Goal: Download file/media

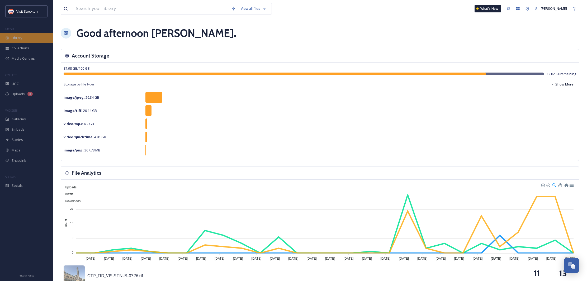
click at [21, 38] on span "Library" at bounding box center [17, 37] width 11 height 5
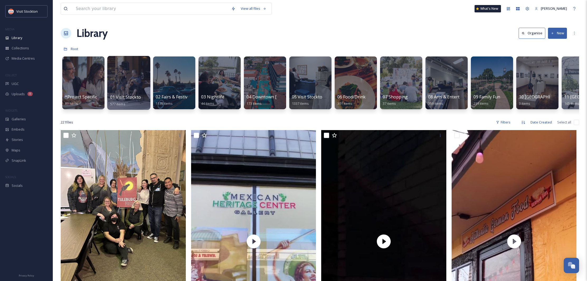
click at [127, 77] on div at bounding box center [128, 83] width 43 height 54
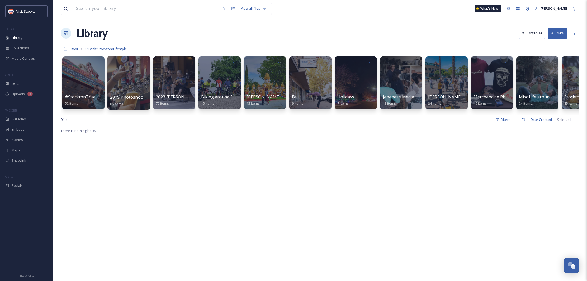
click at [128, 82] on div at bounding box center [128, 83] width 43 height 54
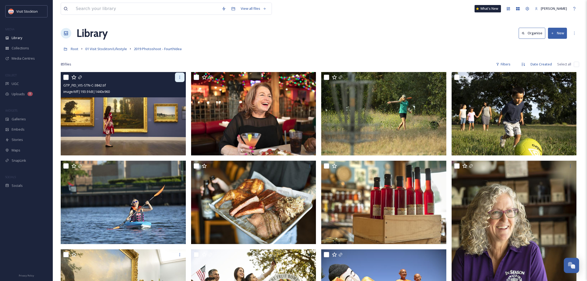
click at [179, 78] on icon at bounding box center [180, 77] width 4 height 4
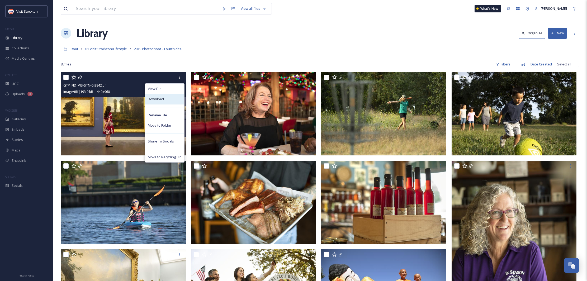
click at [161, 98] on span "Download" at bounding box center [156, 99] width 16 height 5
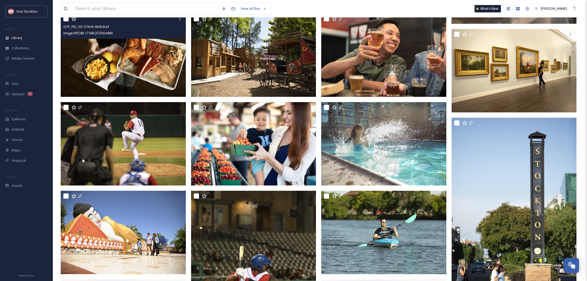
scroll to position [326, 0]
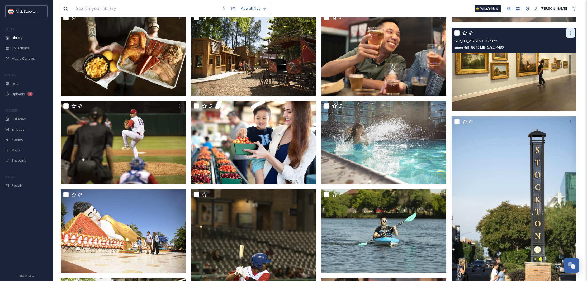
click at [569, 35] on div at bounding box center [571, 33] width 10 height 10
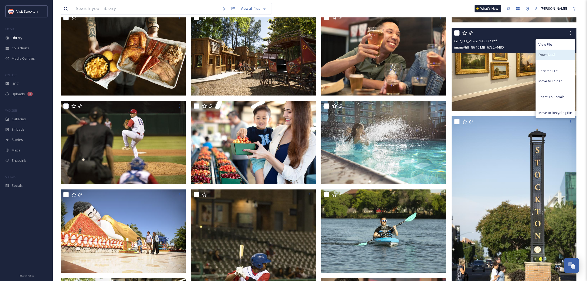
click at [551, 53] on span "Download" at bounding box center [546, 54] width 16 height 5
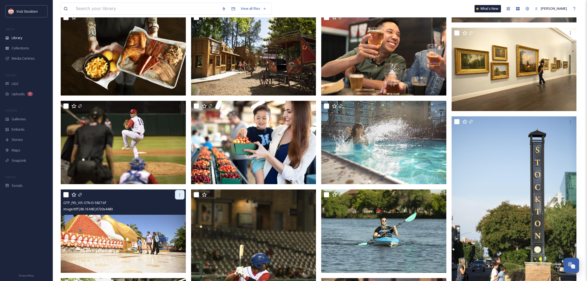
click at [178, 196] on icon at bounding box center [180, 195] width 4 height 4
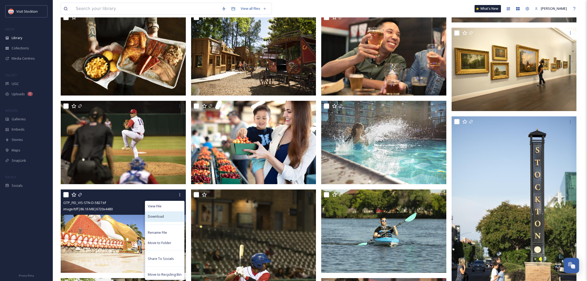
click at [157, 214] on span "Download" at bounding box center [156, 216] width 16 height 5
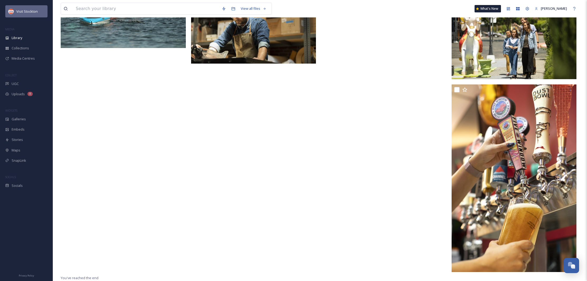
scroll to position [2074, 1]
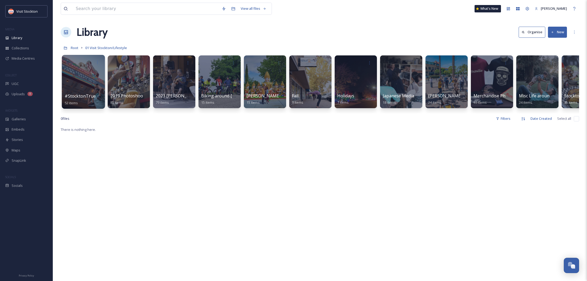
click at [84, 81] on div at bounding box center [83, 82] width 43 height 54
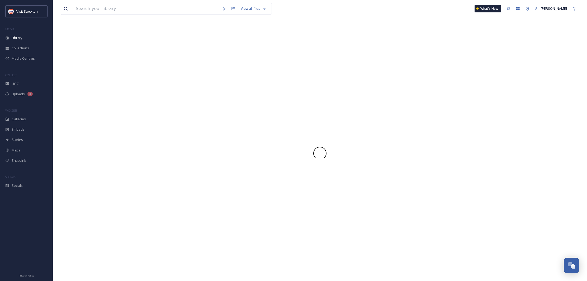
scroll to position [0, 0]
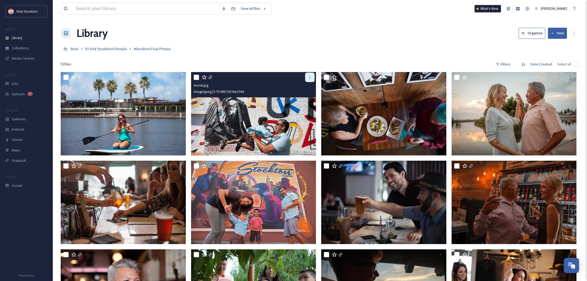
click at [311, 80] on div at bounding box center [310, 78] width 10 height 10
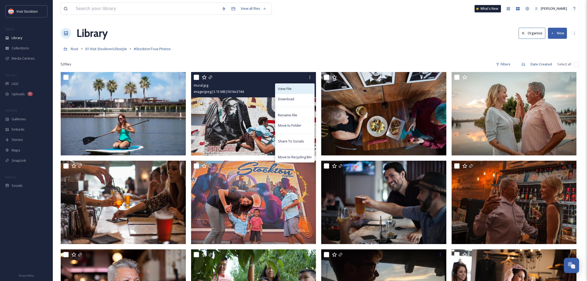
scroll to position [0, 0]
click at [291, 98] on span "Download" at bounding box center [286, 99] width 16 height 5
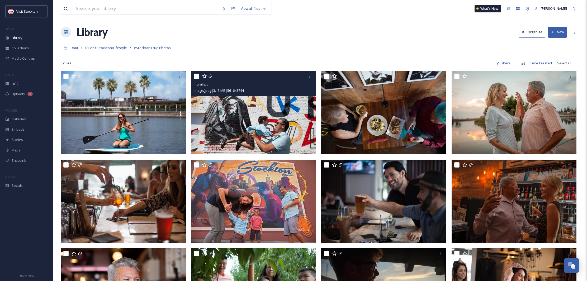
scroll to position [2, 0]
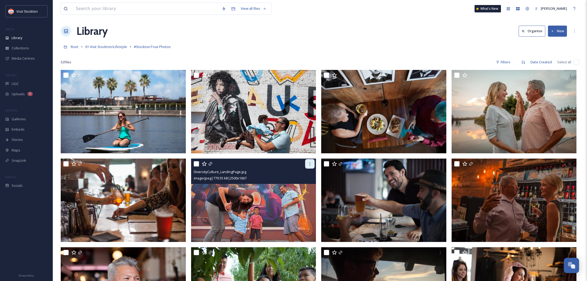
click at [311, 167] on div at bounding box center [310, 164] width 10 height 10
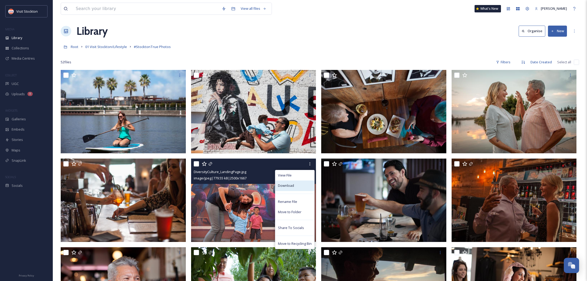
click at [290, 186] on span "Download" at bounding box center [286, 185] width 16 height 5
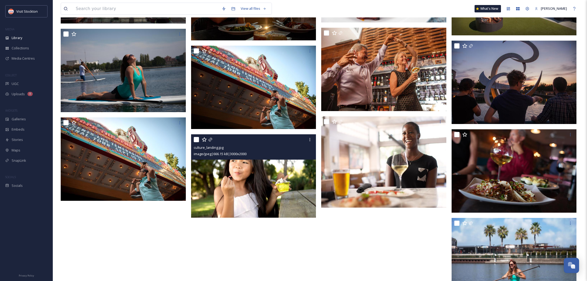
scroll to position [1016, 0]
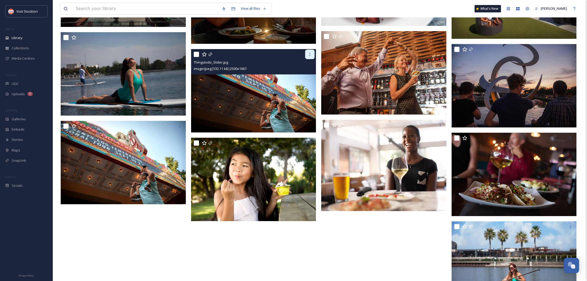
click at [311, 55] on icon at bounding box center [310, 54] width 4 height 4
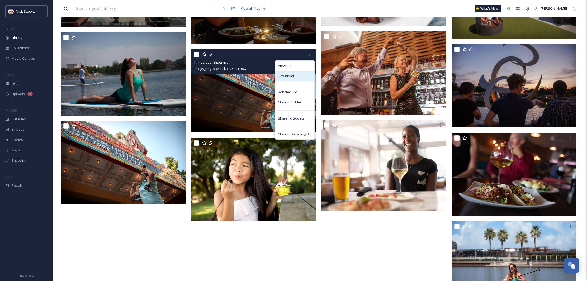
click at [291, 76] on span "Download" at bounding box center [286, 76] width 16 height 5
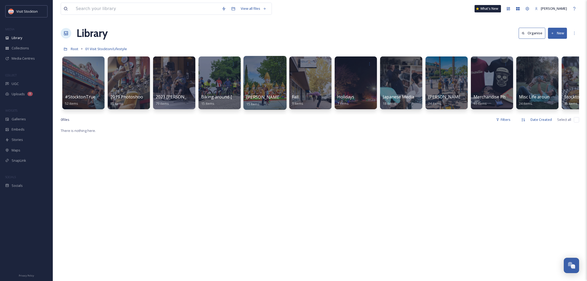
click at [269, 76] on div at bounding box center [264, 83] width 43 height 54
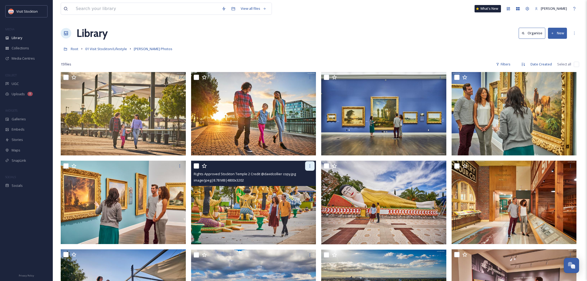
click at [309, 166] on icon at bounding box center [310, 166] width 4 height 4
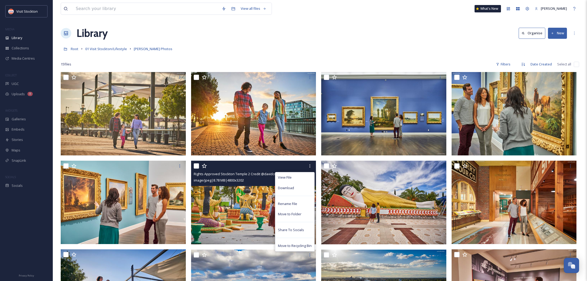
drag, startPoint x: 293, startPoint y: 186, endPoint x: 290, endPoint y: 183, distance: 3.8
click at [293, 186] on span "Download" at bounding box center [286, 188] width 16 height 5
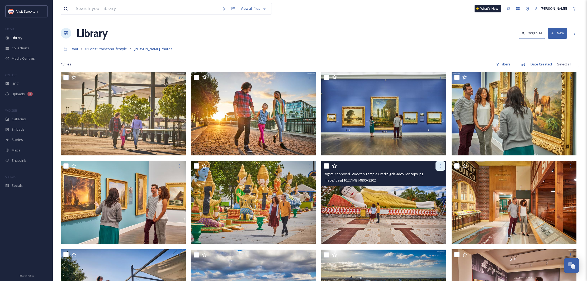
click at [440, 168] on icon at bounding box center [440, 166] width 4 height 4
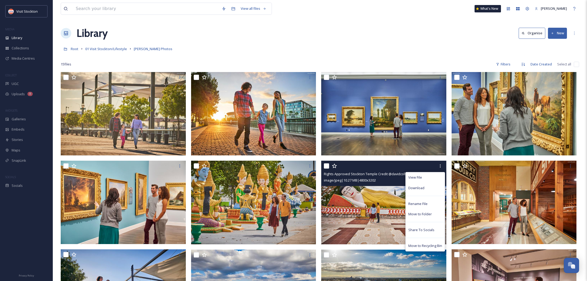
drag, startPoint x: 428, startPoint y: 186, endPoint x: 424, endPoint y: 184, distance: 4.0
click at [428, 186] on div "Download" at bounding box center [425, 188] width 39 height 10
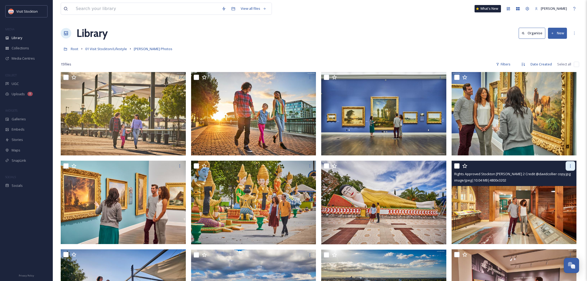
click at [573, 167] on div at bounding box center [571, 166] width 10 height 10
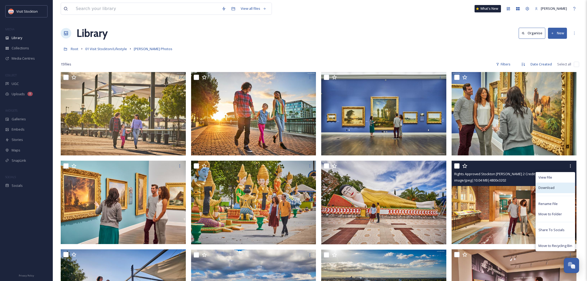
click at [550, 188] on span "Download" at bounding box center [546, 187] width 16 height 5
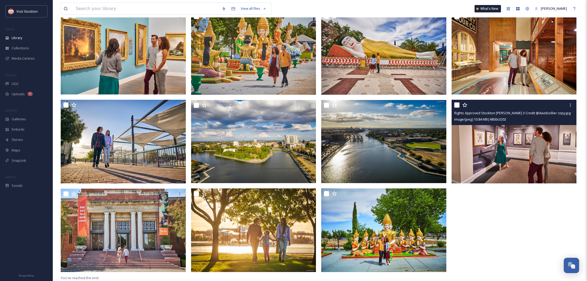
scroll to position [150, 0]
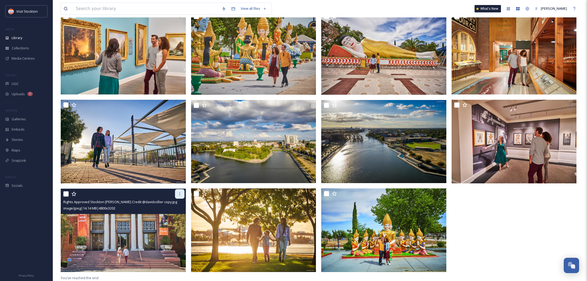
click at [176, 196] on div at bounding box center [180, 194] width 10 height 10
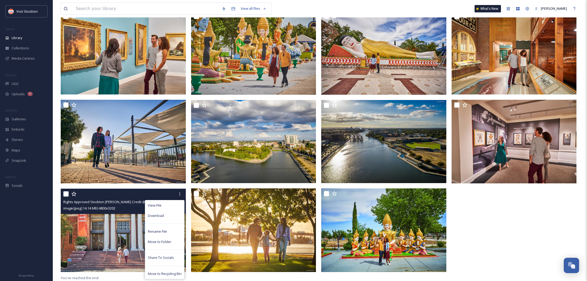
click at [165, 215] on div "Download" at bounding box center [164, 216] width 39 height 10
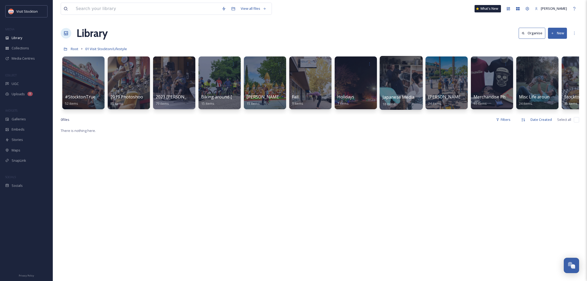
click at [399, 83] on div at bounding box center [401, 83] width 43 height 54
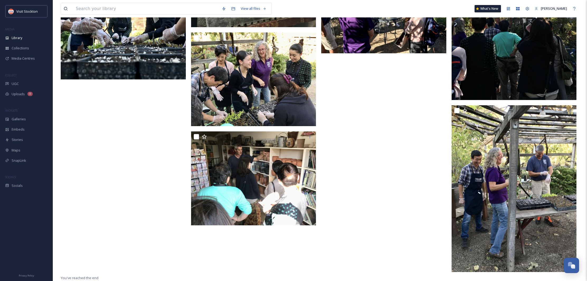
scroll to position [483, 0]
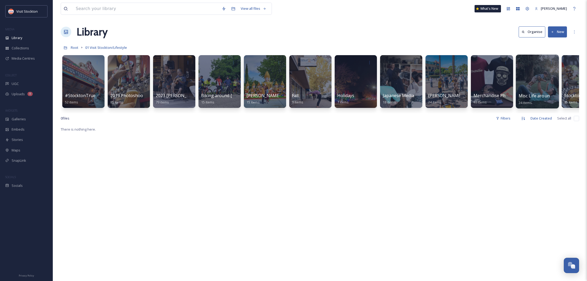
scroll to position [0, 0]
click at [541, 77] on div at bounding box center [536, 82] width 43 height 54
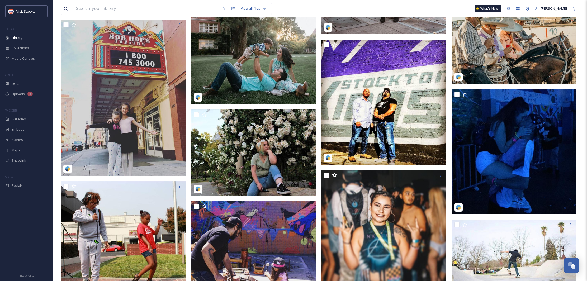
scroll to position [283, 0]
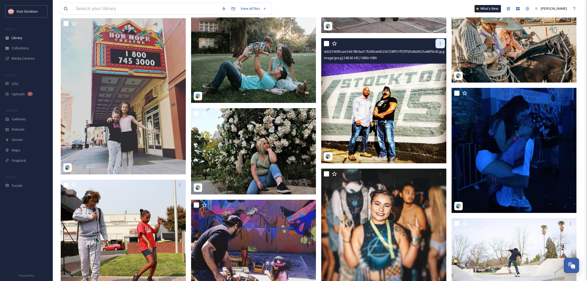
click at [439, 48] on div at bounding box center [440, 44] width 10 height 10
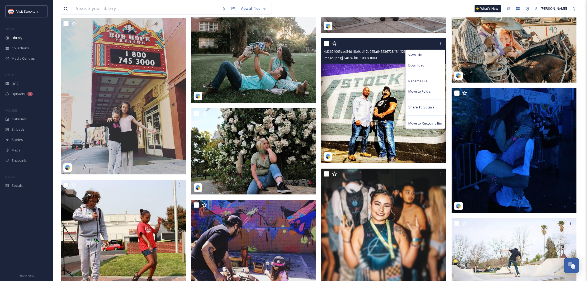
click at [422, 65] on span "Download" at bounding box center [416, 65] width 16 height 5
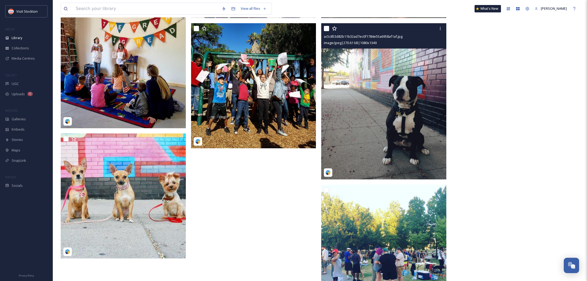
scroll to position [570, 0]
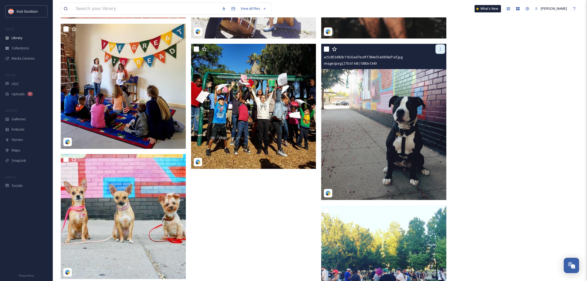
click at [438, 54] on div at bounding box center [440, 49] width 10 height 10
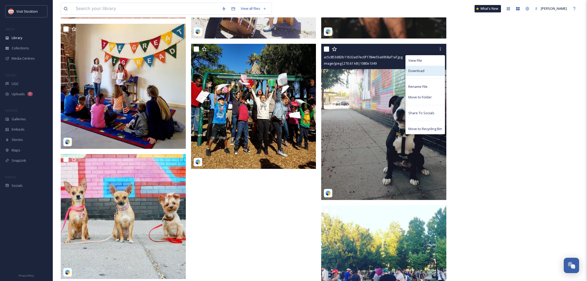
click at [417, 68] on div "Download" at bounding box center [425, 71] width 39 height 10
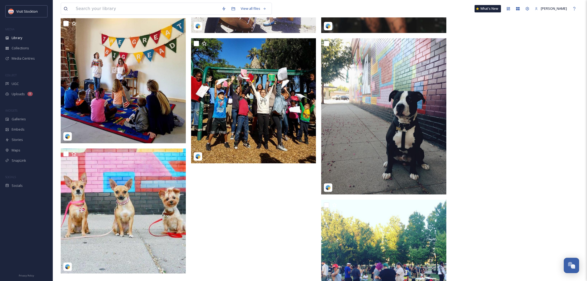
scroll to position [578, 0]
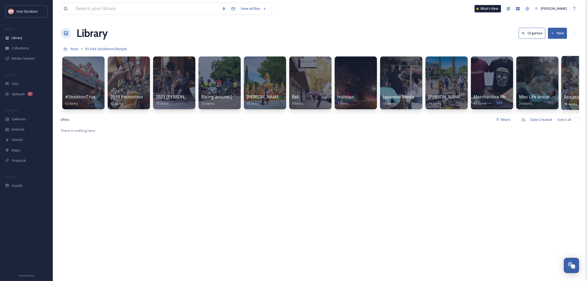
scroll to position [0, 0]
click at [572, 88] on div at bounding box center [582, 83] width 43 height 54
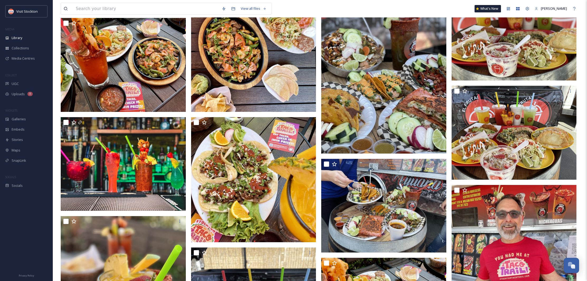
scroll to position [65, 0]
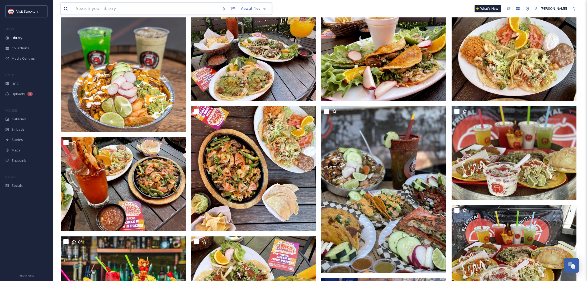
click at [97, 10] on input at bounding box center [146, 9] width 146 height 12
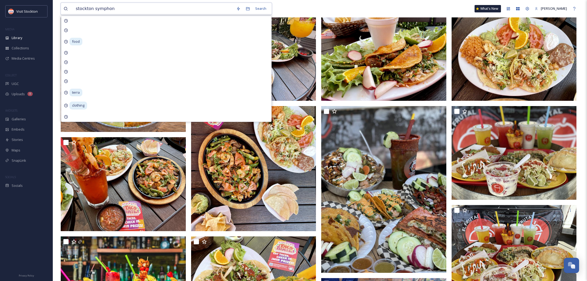
type input "stockton symphony"
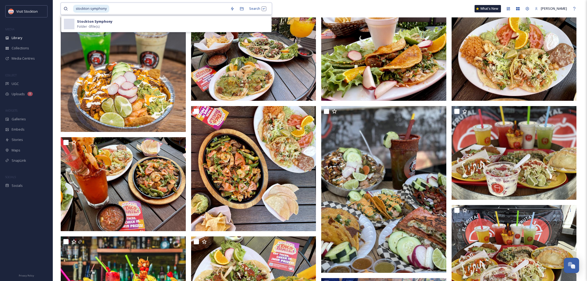
drag, startPoint x: 116, startPoint y: 8, endPoint x: 63, endPoint y: 4, distance: 54.0
click at [63, 4] on div "stockton symphony Search Stockton Symphony Folder - 0 file(s)" at bounding box center [166, 9] width 211 height 12
type input "s"
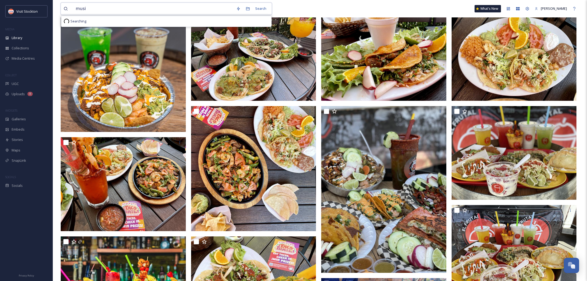
type input "music"
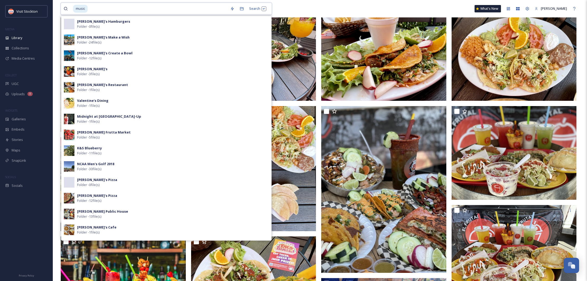
scroll to position [0, 0]
type input "m"
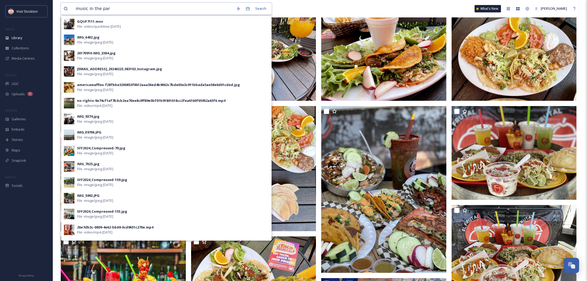
type input "music in the park"
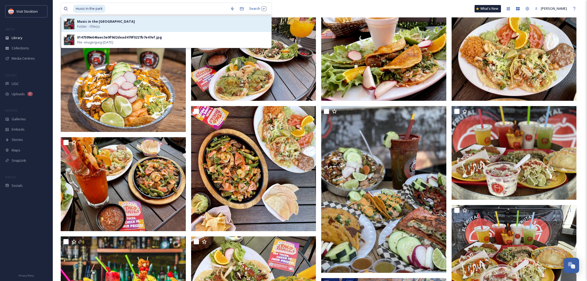
click at [97, 21] on strong "Music in the [GEOGRAPHIC_DATA]" at bounding box center [106, 21] width 58 height 5
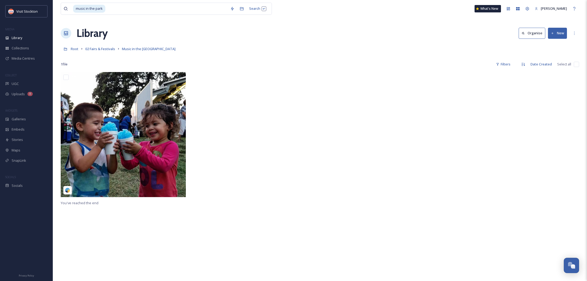
click at [312, 24] on div "music in the park Search What's [GEOGRAPHIC_DATA][PERSON_NAME] Organise New Roo…" at bounding box center [320, 176] width 534 height 353
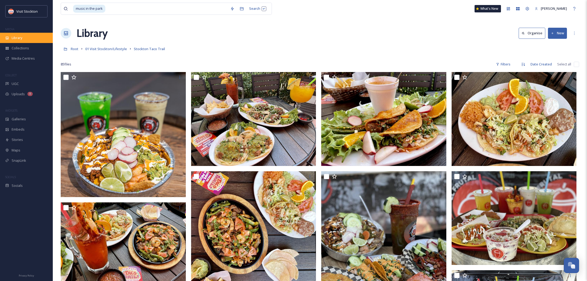
click at [21, 40] on div "Library" at bounding box center [26, 38] width 53 height 10
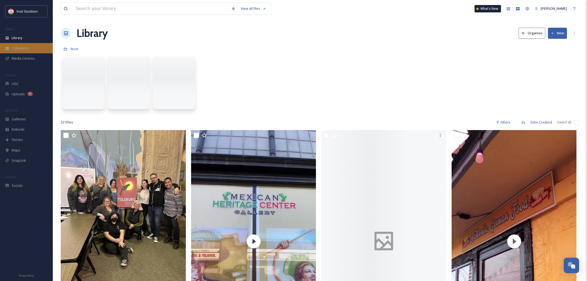
click at [22, 48] on span "Collections" at bounding box center [20, 48] width 17 height 5
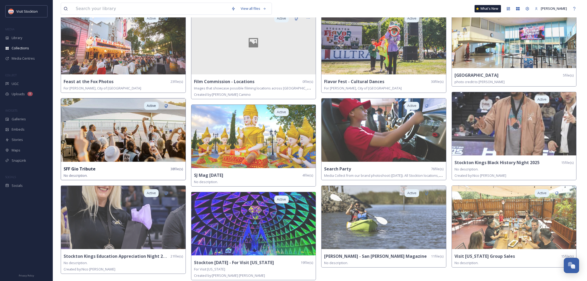
scroll to position [140, 0]
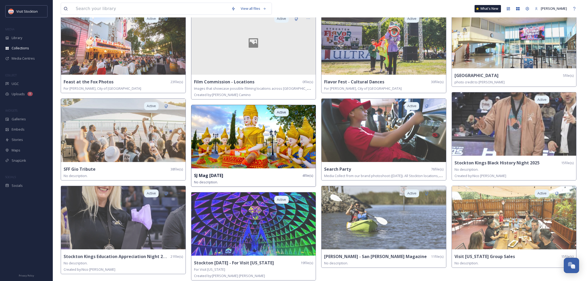
click at [266, 113] on img at bounding box center [253, 136] width 125 height 63
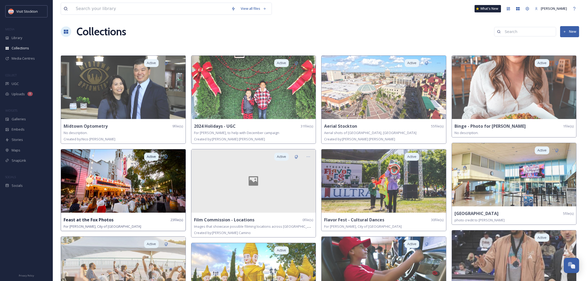
click at [164, 191] on img at bounding box center [123, 180] width 125 height 63
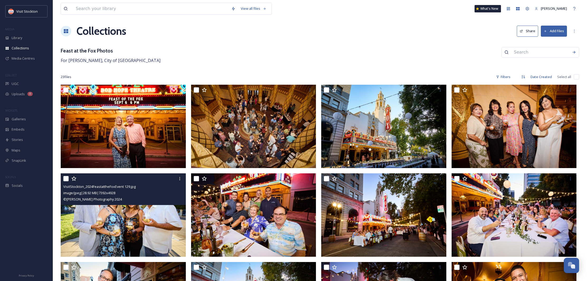
scroll to position [2, 0]
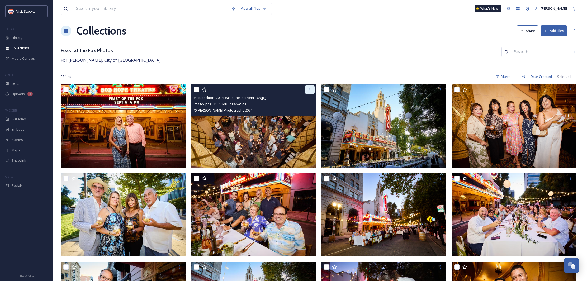
click at [311, 90] on icon at bounding box center [310, 90] width 4 height 4
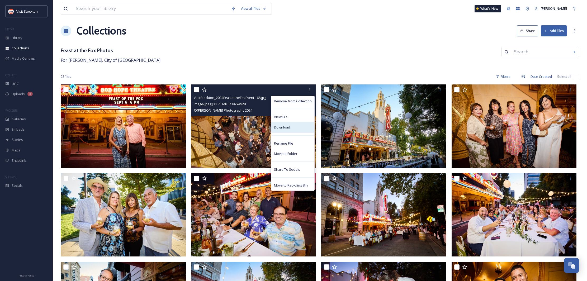
click at [285, 129] on span "Download" at bounding box center [282, 127] width 16 height 5
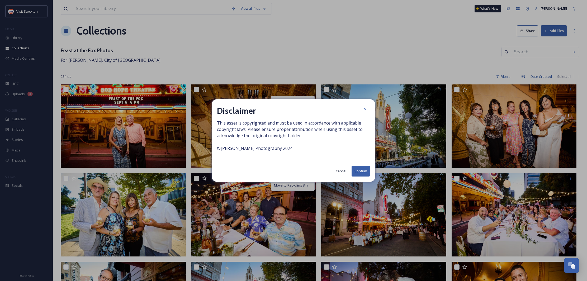
click at [340, 170] on button "Cancel" at bounding box center [341, 171] width 16 height 10
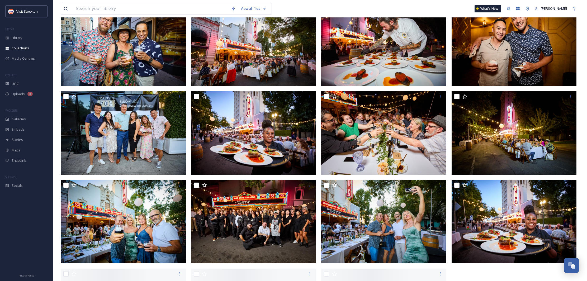
scroll to position [264, 0]
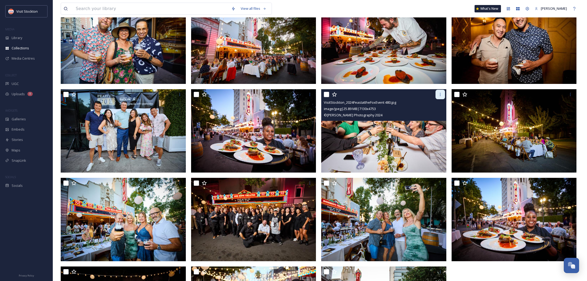
click at [437, 97] on div at bounding box center [440, 95] width 10 height 10
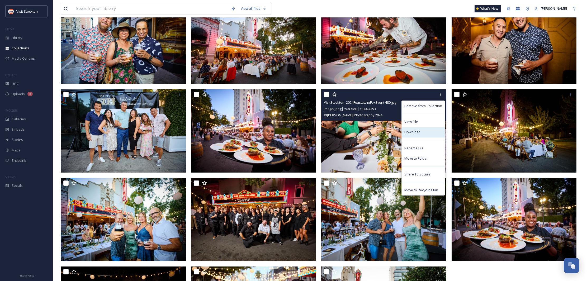
click at [416, 130] on span "Download" at bounding box center [412, 132] width 16 height 5
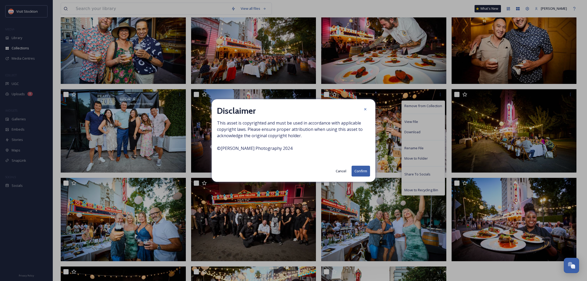
click at [337, 172] on button "Cancel" at bounding box center [341, 171] width 16 height 10
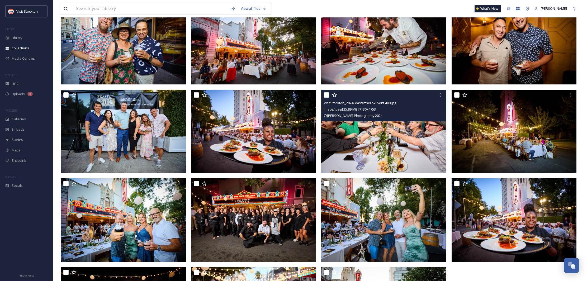
scroll to position [263, 0]
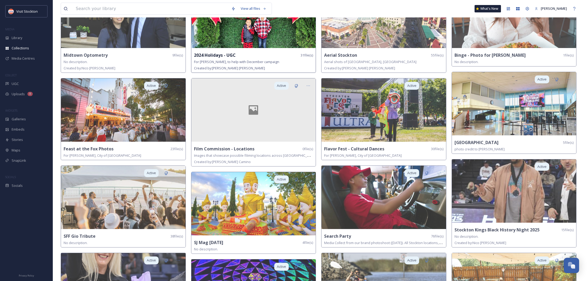
scroll to position [73, 0]
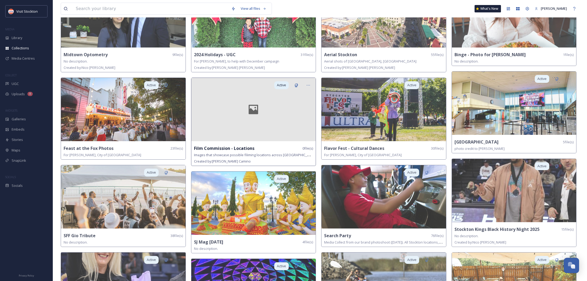
click at [300, 121] on div at bounding box center [253, 109] width 125 height 63
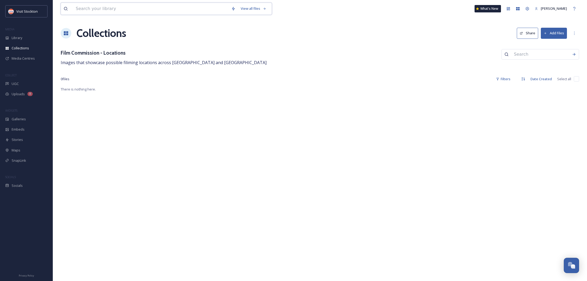
click at [91, 10] on input at bounding box center [150, 9] width 155 height 12
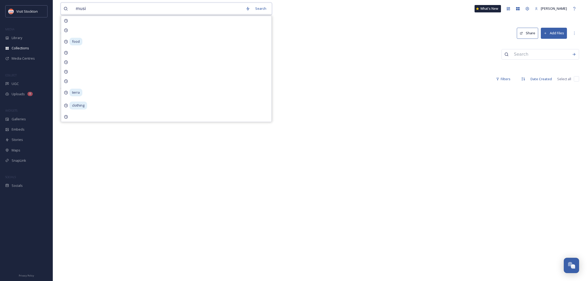
type input "music"
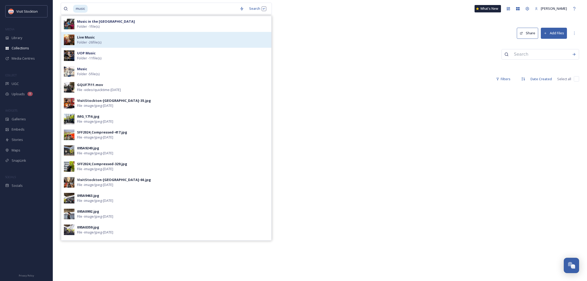
click at [83, 36] on strong "Live Music" at bounding box center [86, 37] width 18 height 5
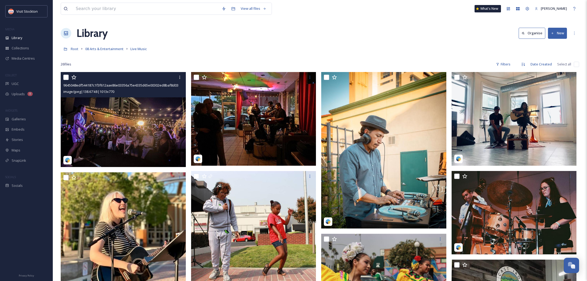
click at [153, 108] on img at bounding box center [123, 119] width 125 height 95
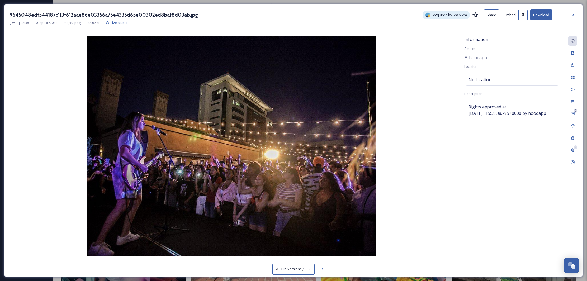
click at [543, 16] on button "Download" at bounding box center [541, 15] width 22 height 11
click at [574, 14] on icon at bounding box center [573, 15] width 4 height 4
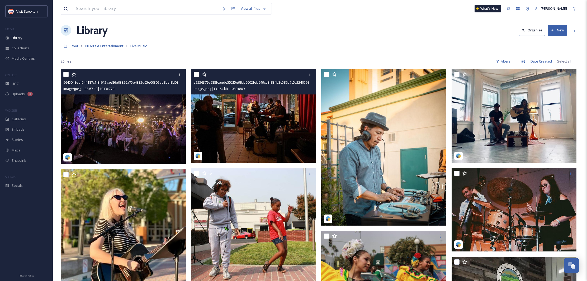
scroll to position [4, 0]
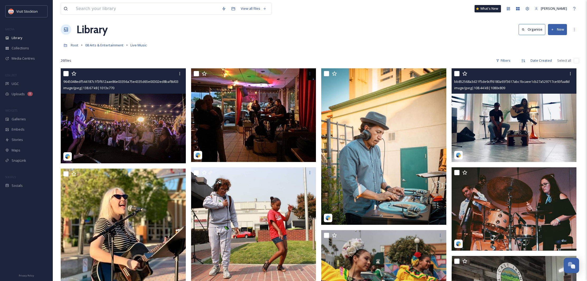
click at [513, 117] on img at bounding box center [514, 115] width 125 height 94
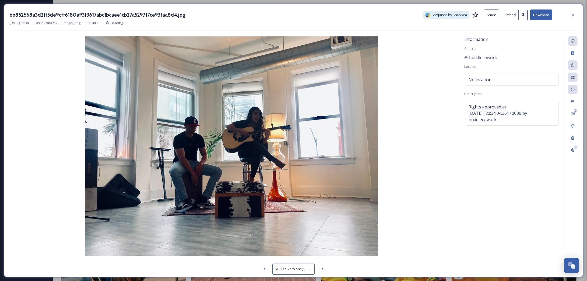
click at [540, 14] on button "Download" at bounding box center [541, 15] width 22 height 11
click at [573, 16] on icon at bounding box center [573, 15] width 4 height 4
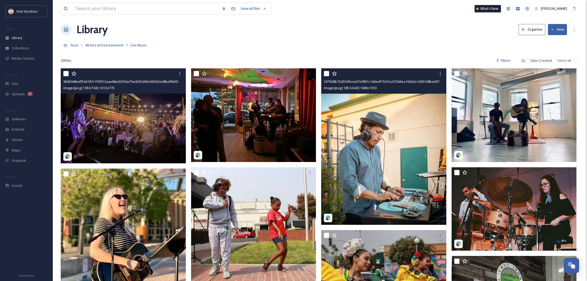
click at [378, 143] on img at bounding box center [383, 146] width 125 height 157
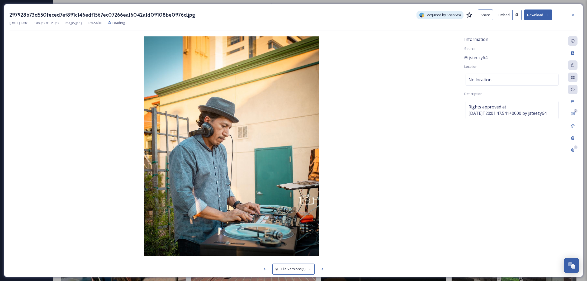
click at [537, 14] on button "Download" at bounding box center [538, 15] width 28 height 11
click at [523, 26] on span "Download Original (1080 x 1350)" at bounding box center [524, 27] width 50 height 5
drag, startPoint x: 574, startPoint y: 15, endPoint x: 573, endPoint y: 8, distance: 6.7
click at [574, 15] on icon at bounding box center [573, 15] width 4 height 4
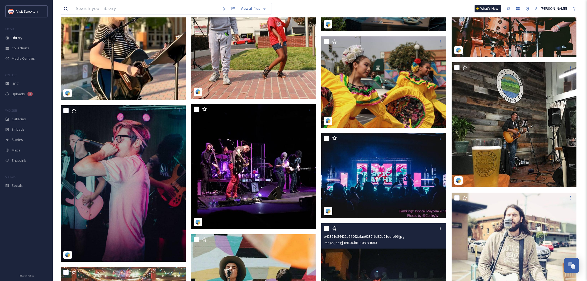
scroll to position [195, 0]
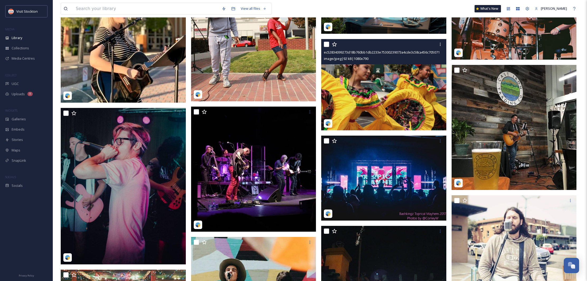
click at [393, 111] on img at bounding box center [383, 85] width 125 height 92
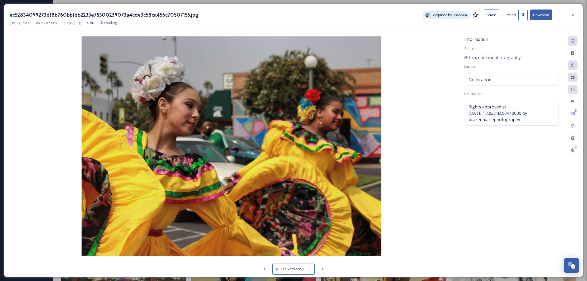
click at [546, 15] on button "Download" at bounding box center [541, 15] width 22 height 11
click at [572, 15] on icon at bounding box center [573, 15] width 4 height 4
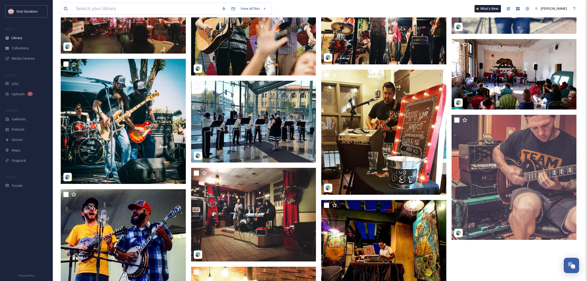
scroll to position [487, 0]
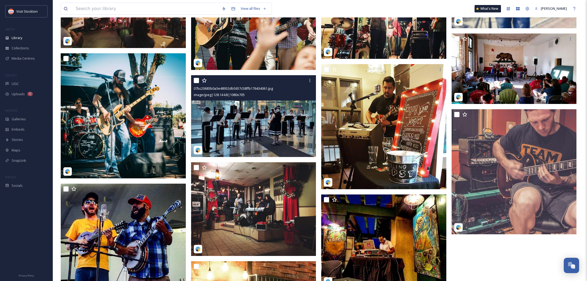
click at [280, 122] on img at bounding box center [253, 116] width 125 height 82
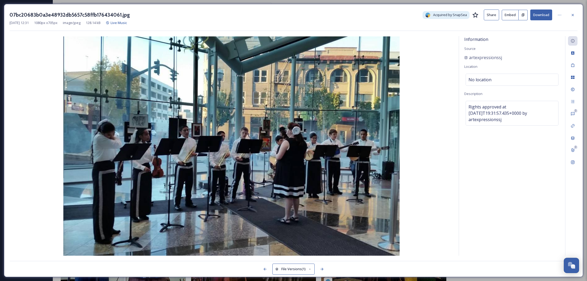
click at [544, 16] on button "Download" at bounding box center [541, 15] width 22 height 11
click at [573, 13] on icon at bounding box center [573, 15] width 4 height 4
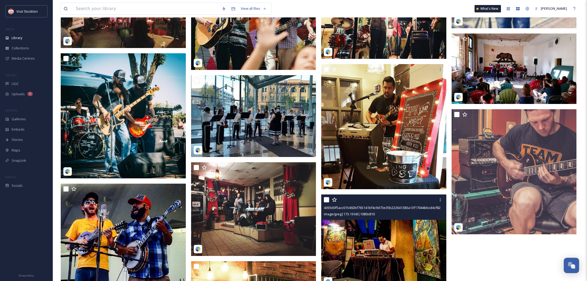
click at [389, 224] on img at bounding box center [383, 242] width 125 height 94
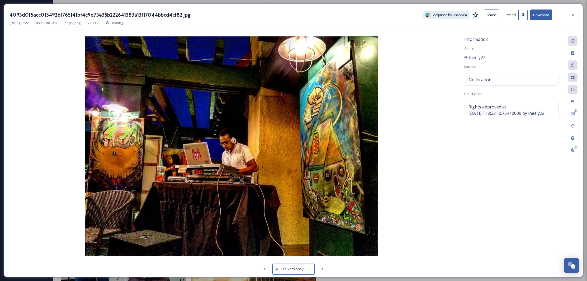
click at [546, 16] on button "Download" at bounding box center [541, 15] width 22 height 11
click at [573, 13] on icon at bounding box center [573, 15] width 4 height 4
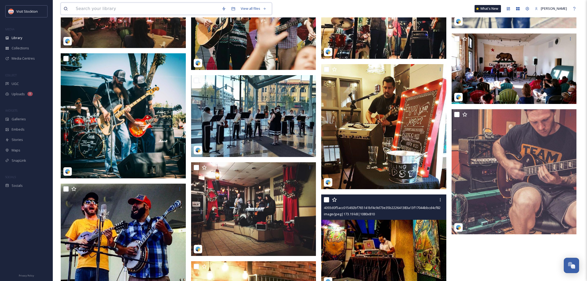
click at [115, 7] on input at bounding box center [146, 9] width 146 height 12
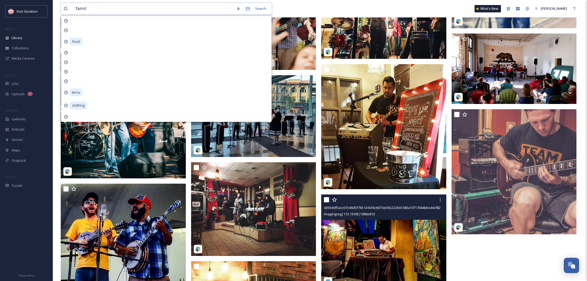
type input "family"
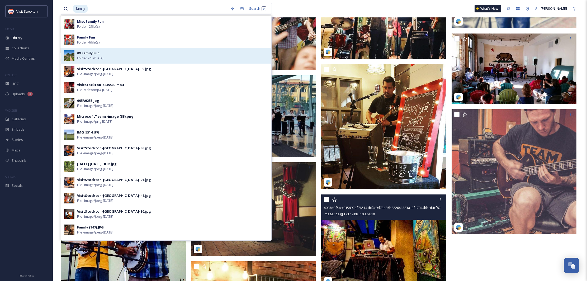
click at [97, 53] on strong "09 Family Fun" at bounding box center [88, 53] width 22 height 5
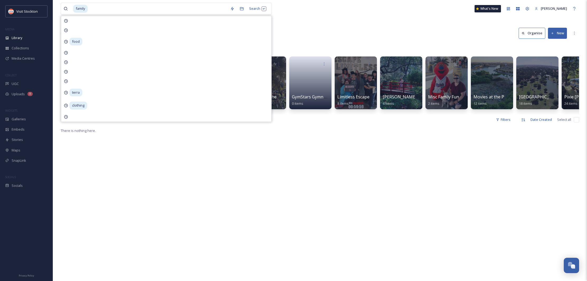
click at [343, 20] on div "family Search food terra clothing What's [GEOGRAPHIC_DATA][PERSON_NAME] Organis…" at bounding box center [320, 204] width 534 height 409
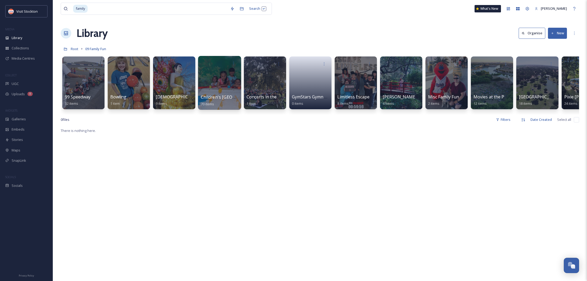
click at [219, 79] on div at bounding box center [219, 83] width 43 height 54
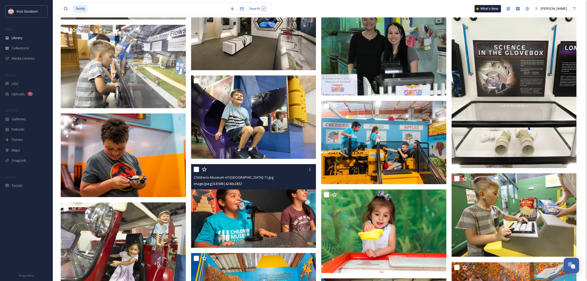
scroll to position [350, 0]
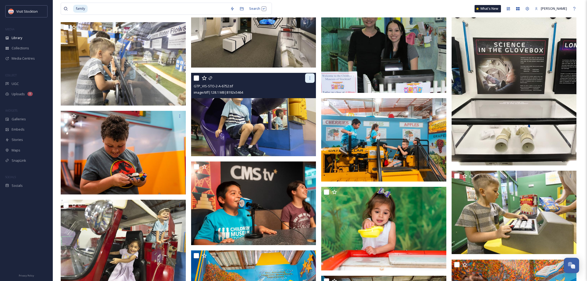
click at [308, 81] on div at bounding box center [310, 78] width 10 height 10
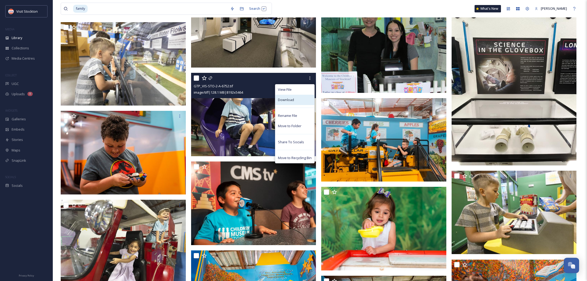
click at [291, 99] on span "Download" at bounding box center [286, 99] width 16 height 5
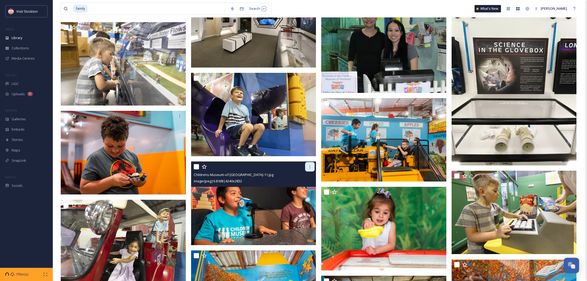
click at [308, 169] on icon at bounding box center [310, 167] width 4 height 4
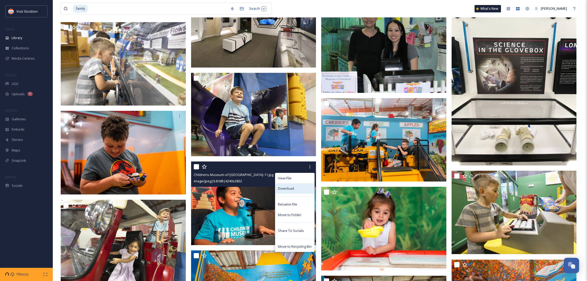
click at [291, 187] on span "Download" at bounding box center [286, 188] width 16 height 5
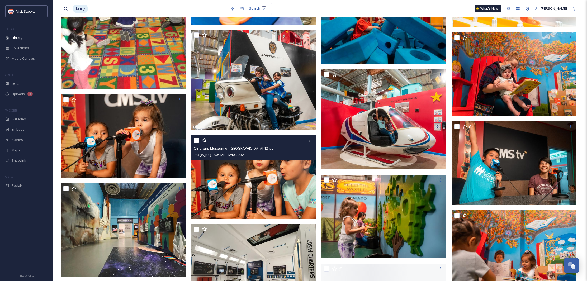
scroll to position [1292, 0]
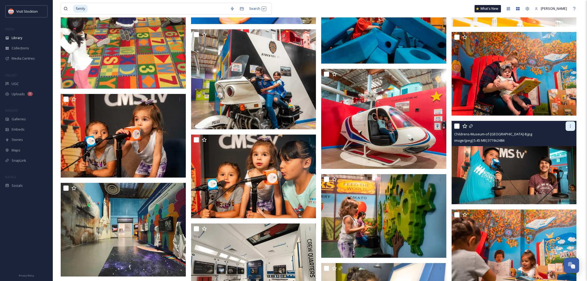
click at [570, 129] on div at bounding box center [571, 126] width 10 height 10
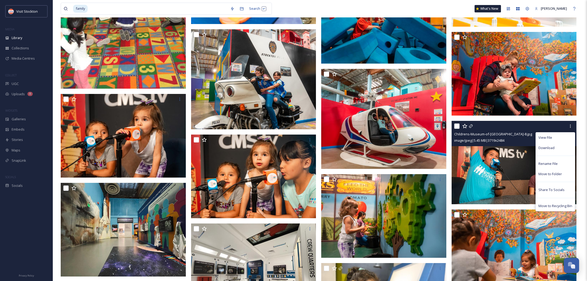
click at [555, 146] on div "Download" at bounding box center [555, 148] width 39 height 10
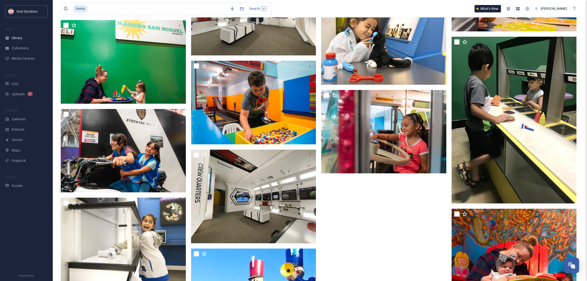
scroll to position [1537, 0]
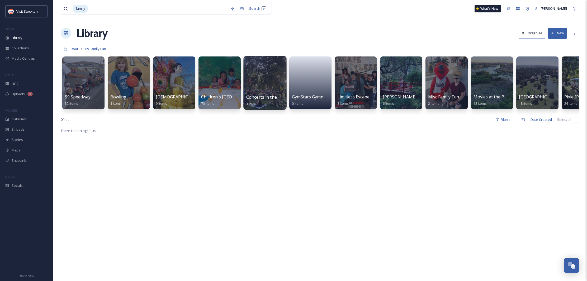
click at [262, 80] on div at bounding box center [264, 83] width 43 height 54
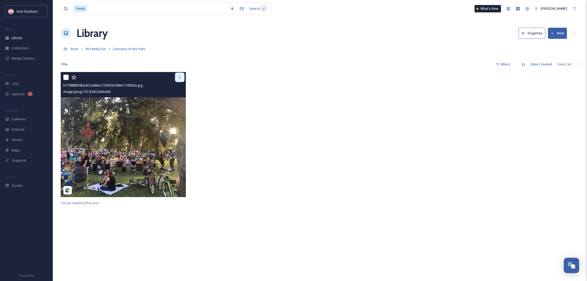
click at [181, 79] on div at bounding box center [180, 78] width 10 height 10
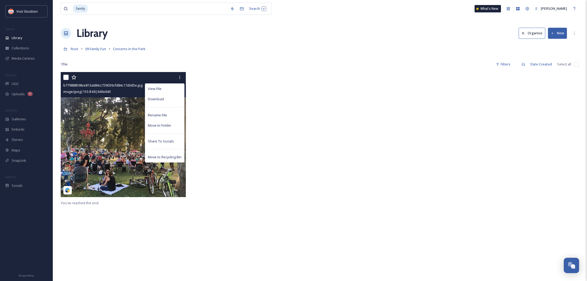
click at [163, 99] on span "Download" at bounding box center [156, 99] width 16 height 5
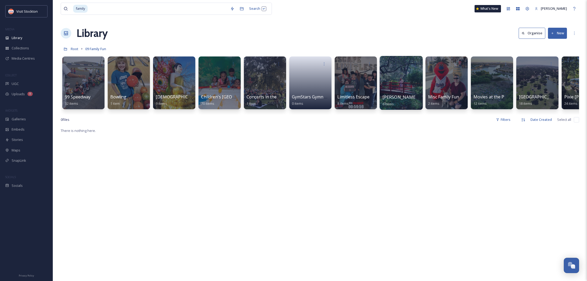
click at [405, 91] on div at bounding box center [401, 83] width 43 height 54
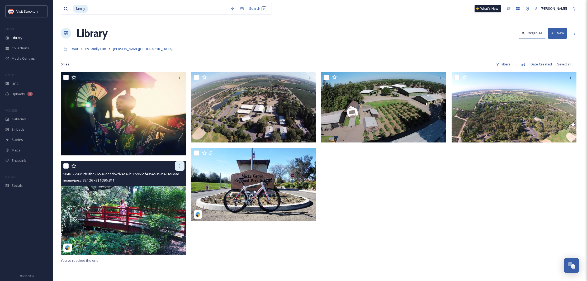
click at [178, 167] on icon at bounding box center [180, 166] width 4 height 4
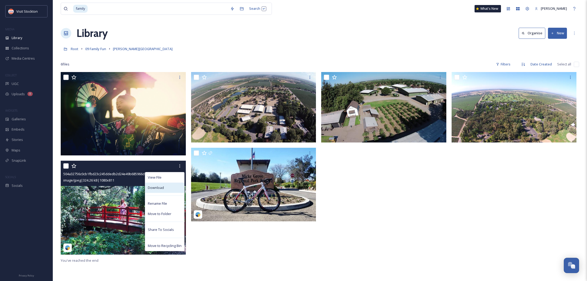
click at [159, 189] on span "Download" at bounding box center [156, 187] width 16 height 5
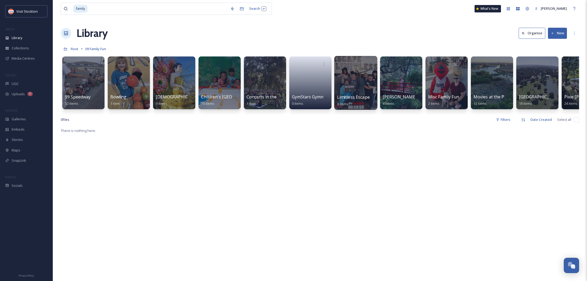
click at [362, 92] on div at bounding box center [355, 83] width 43 height 54
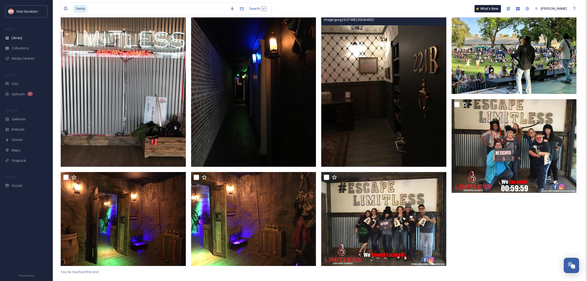
scroll to position [72, 0]
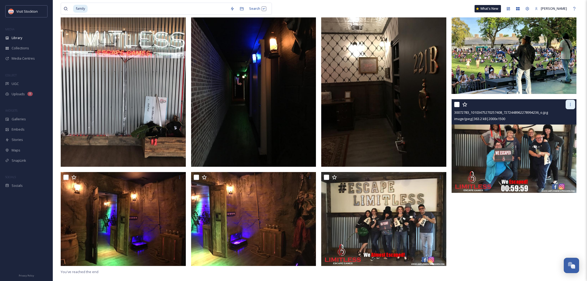
click at [572, 107] on div at bounding box center [571, 105] width 10 height 10
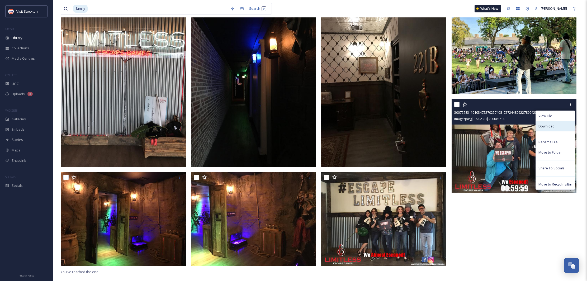
click at [558, 125] on div "Download" at bounding box center [555, 126] width 39 height 10
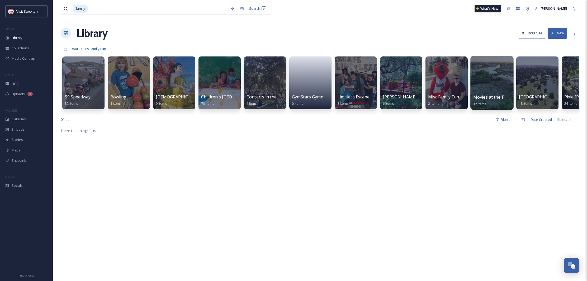
click at [492, 88] on div at bounding box center [491, 83] width 43 height 54
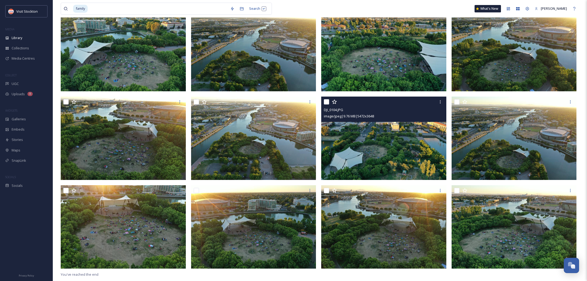
scroll to position [70, 0]
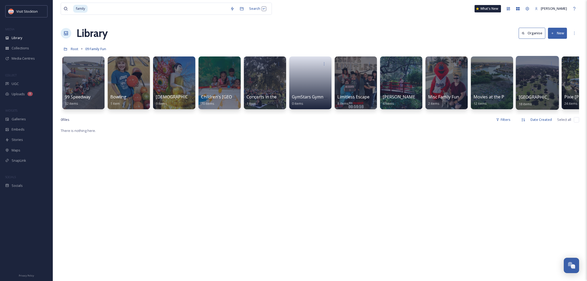
click at [539, 86] on div at bounding box center [537, 83] width 43 height 54
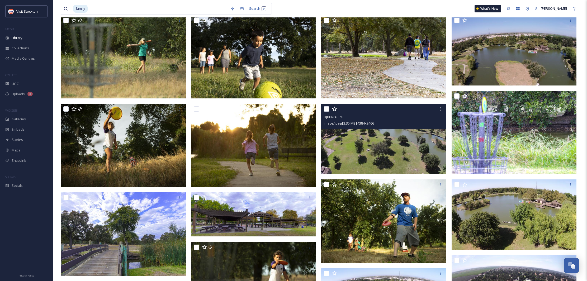
scroll to position [57, 0]
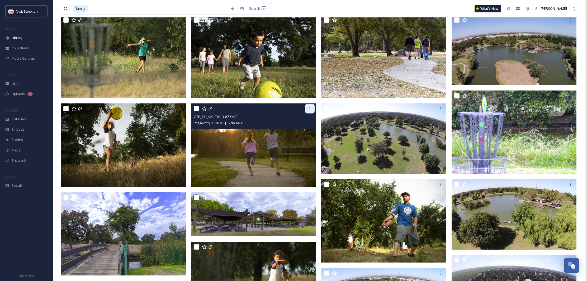
click at [309, 113] on div at bounding box center [310, 109] width 10 height 10
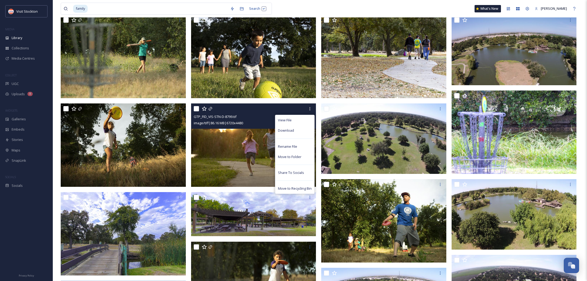
click at [293, 129] on span "Download" at bounding box center [286, 130] width 16 height 5
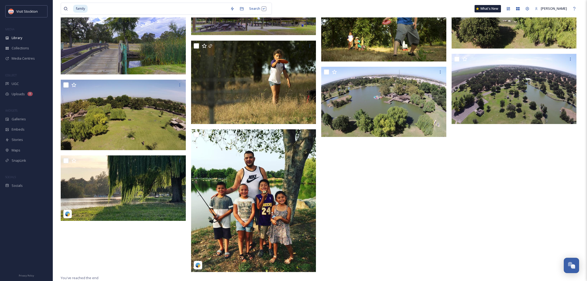
scroll to position [258, 0]
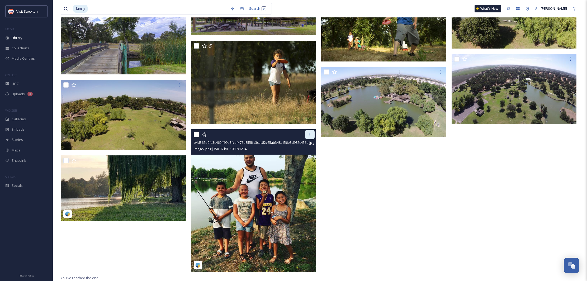
click at [310, 138] on div at bounding box center [310, 135] width 10 height 10
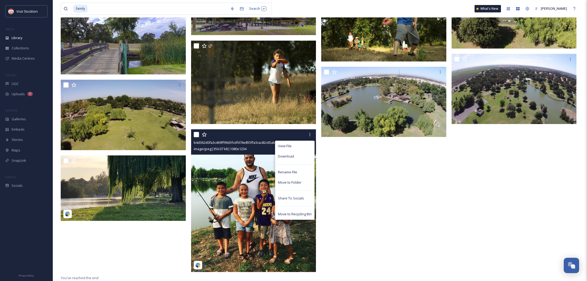
click at [293, 155] on span "Download" at bounding box center [286, 156] width 16 height 5
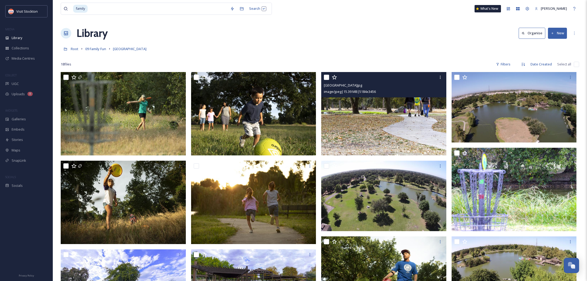
scroll to position [0, 0]
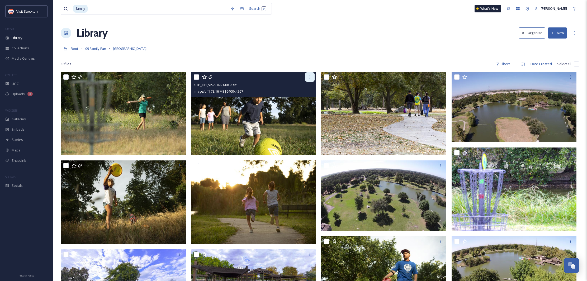
click at [309, 80] on div at bounding box center [310, 77] width 10 height 10
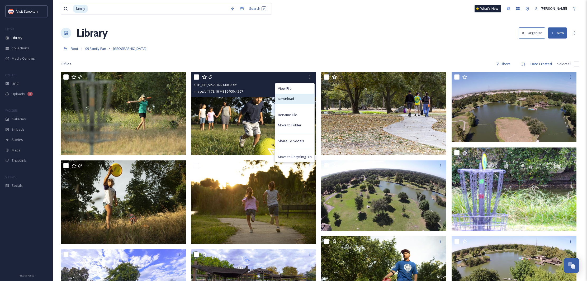
click at [298, 99] on div "Download" at bounding box center [294, 99] width 39 height 10
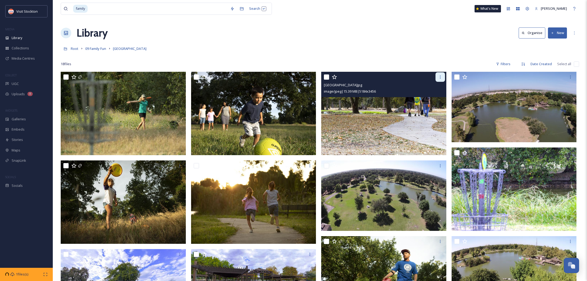
click at [438, 79] on div at bounding box center [440, 77] width 10 height 10
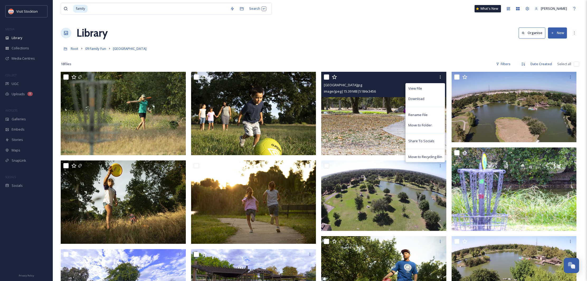
click at [427, 96] on div "Download" at bounding box center [425, 99] width 39 height 10
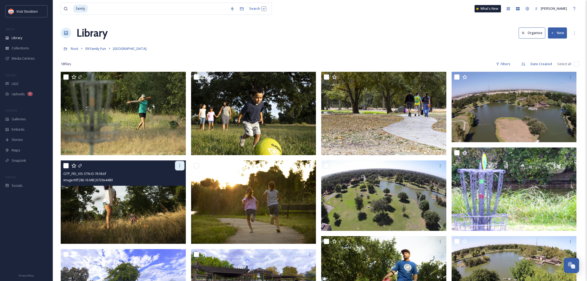
click at [181, 165] on icon at bounding box center [180, 166] width 4 height 4
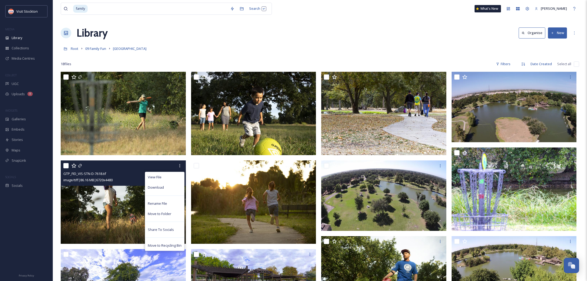
drag, startPoint x: 162, startPoint y: 187, endPoint x: 161, endPoint y: 183, distance: 3.3
click at [162, 187] on span "Download" at bounding box center [156, 187] width 16 height 5
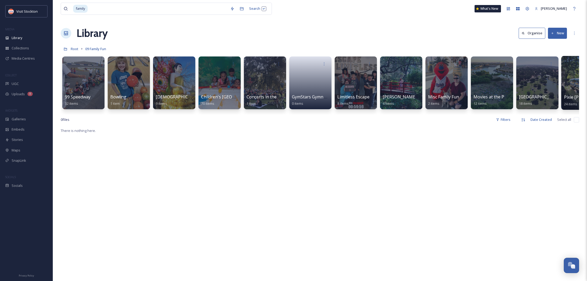
click at [573, 94] on div at bounding box center [582, 83] width 43 height 54
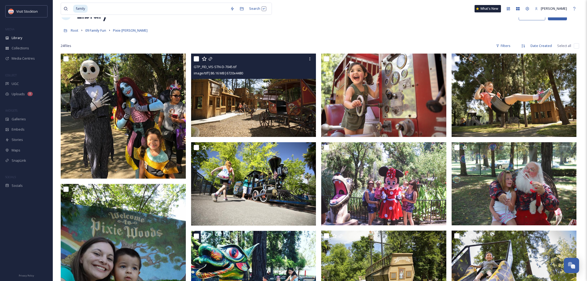
scroll to position [25, 0]
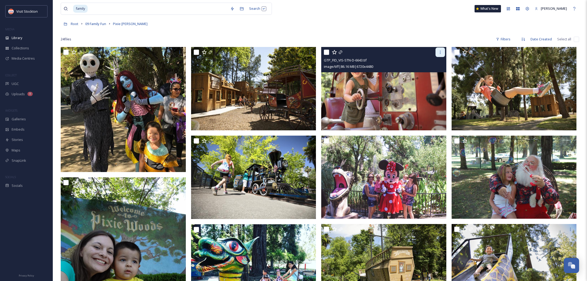
click at [441, 56] on div at bounding box center [440, 53] width 10 height 10
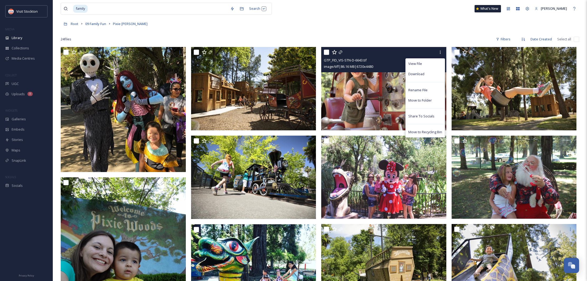
click at [422, 72] on span "Download" at bounding box center [416, 74] width 16 height 5
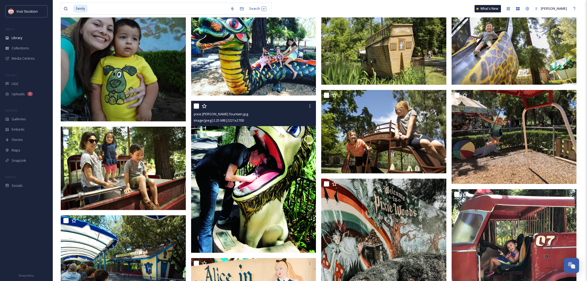
scroll to position [248, 0]
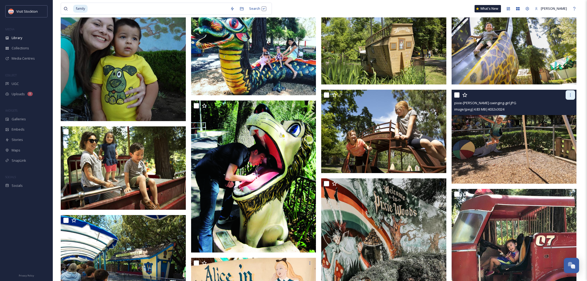
click at [567, 99] on div at bounding box center [571, 95] width 10 height 10
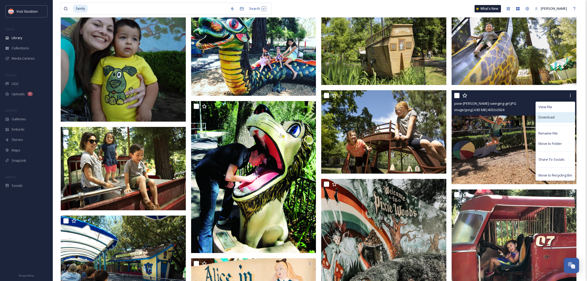
click at [553, 116] on span "Download" at bounding box center [546, 117] width 16 height 5
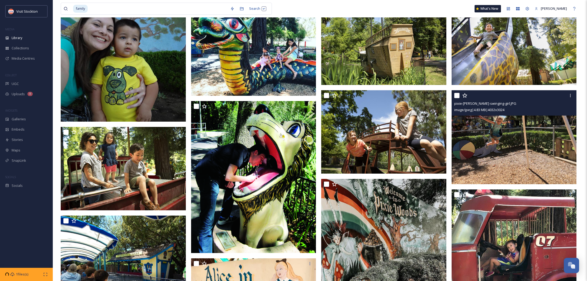
scroll to position [248, 0]
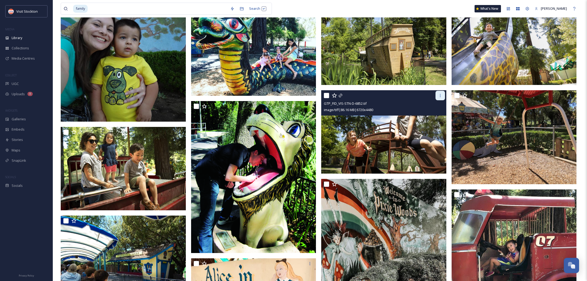
click at [437, 100] on div at bounding box center [440, 96] width 10 height 10
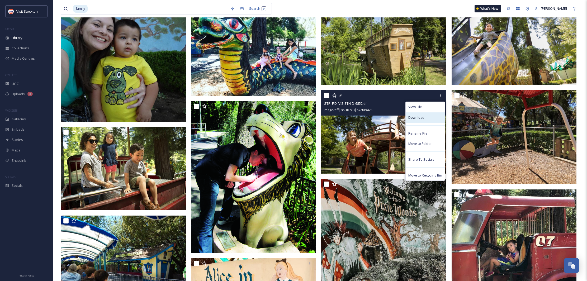
click at [425, 115] on div "Download" at bounding box center [425, 117] width 39 height 10
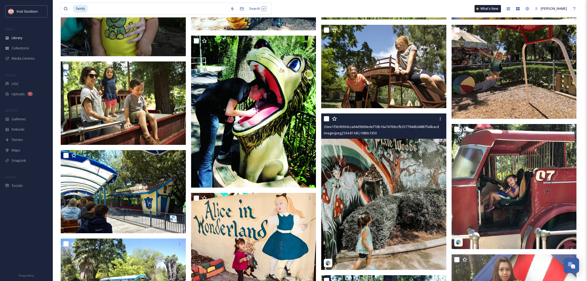
scroll to position [245, 0]
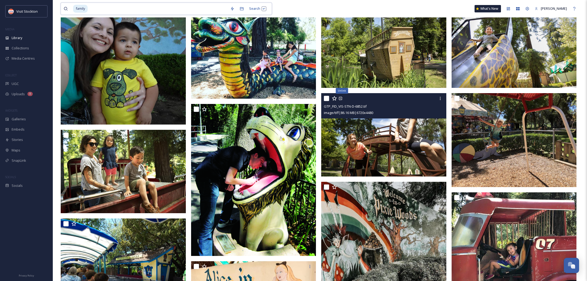
click at [78, 9] on div "family" at bounding box center [150, 9] width 154 height 12
type input "f"
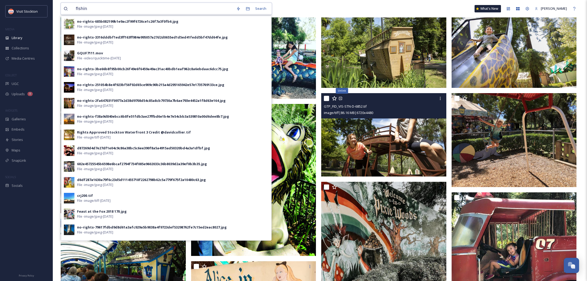
type input "fishing"
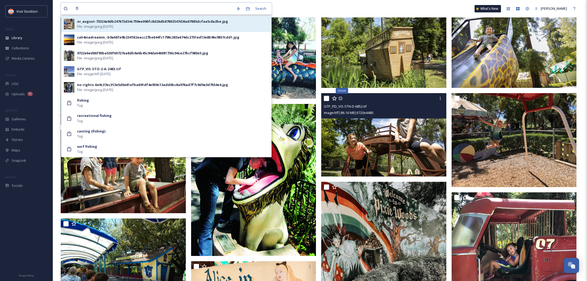
type input "f"
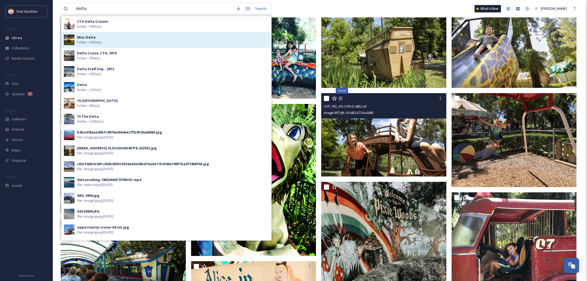
click at [85, 39] on strong "Misc Delta" at bounding box center [86, 37] width 18 height 5
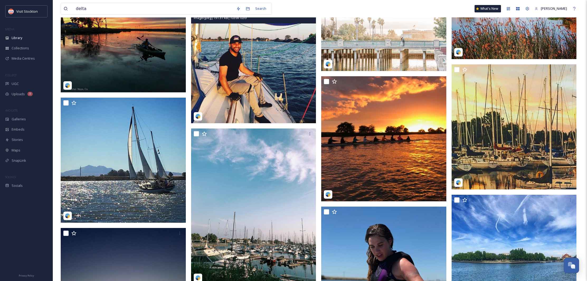
scroll to position [351, 0]
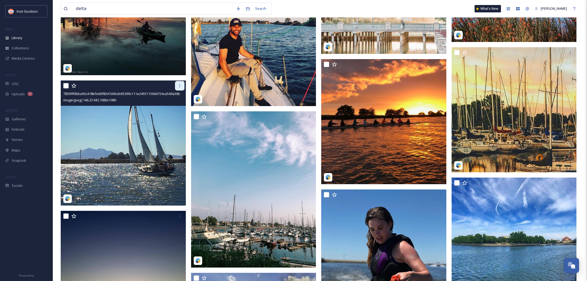
click at [177, 88] on div at bounding box center [180, 86] width 10 height 10
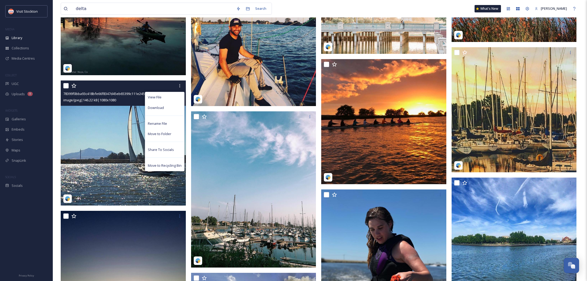
click at [162, 105] on span "Download" at bounding box center [156, 107] width 16 height 5
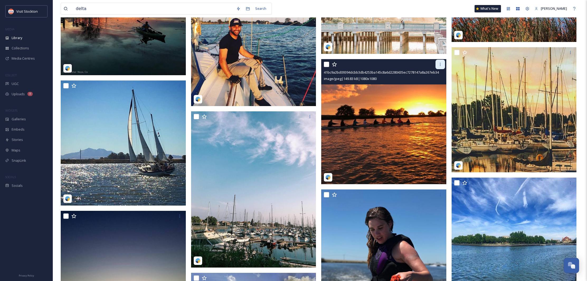
click at [441, 67] on div at bounding box center [440, 65] width 10 height 10
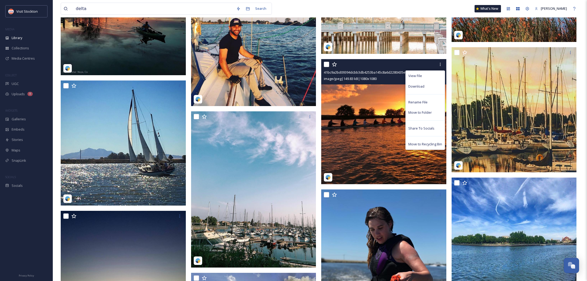
drag, startPoint x: 422, startPoint y: 86, endPoint x: 415, endPoint y: 82, distance: 8.3
click at [422, 86] on span "Download" at bounding box center [416, 86] width 16 height 5
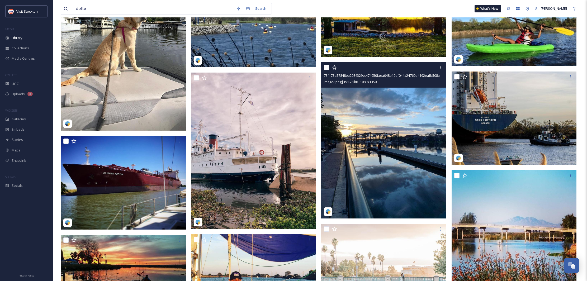
scroll to position [97, 0]
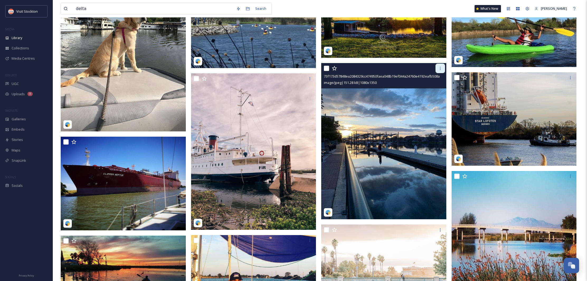
click at [439, 70] on icon at bounding box center [440, 68] width 4 height 4
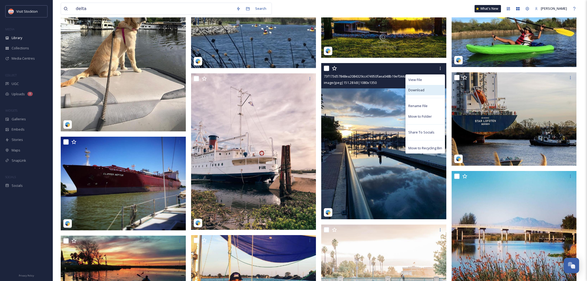
click at [422, 88] on span "Download" at bounding box center [416, 90] width 16 height 5
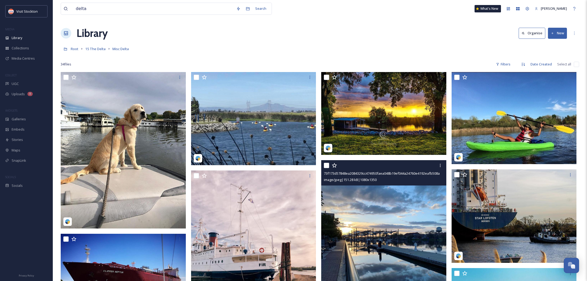
scroll to position [0, 0]
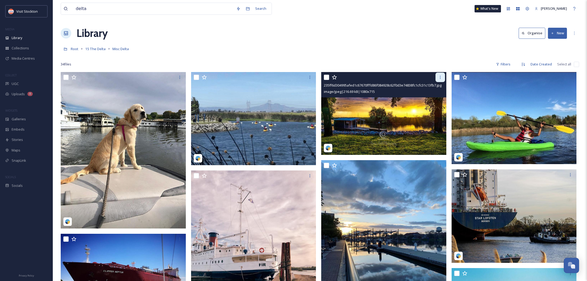
click at [442, 79] on icon at bounding box center [440, 77] width 4 height 4
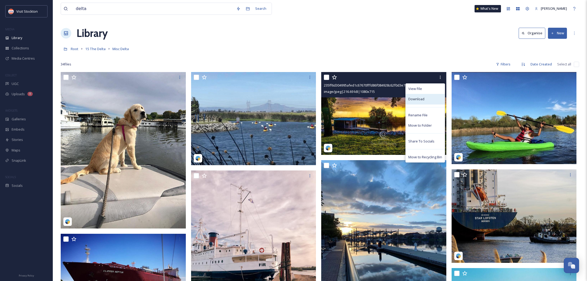
click at [422, 99] on span "Download" at bounding box center [416, 99] width 16 height 5
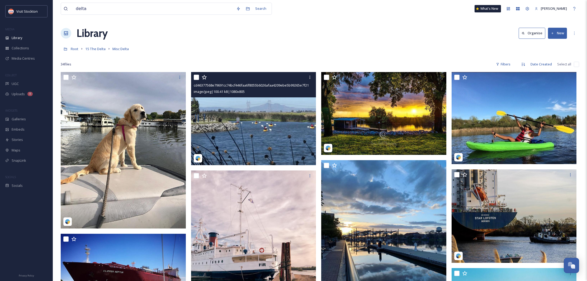
click at [311, 83] on div "cd46377568e79691cc74bcf446faa6f8055b6026afaa4209ebe5b99265e7f212.jpg" at bounding box center [254, 85] width 121 height 6
click at [307, 80] on div at bounding box center [310, 78] width 10 height 10
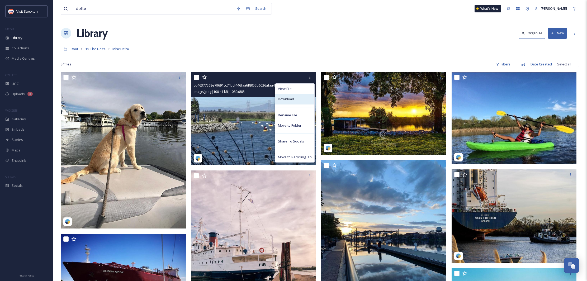
click at [296, 99] on div "Download" at bounding box center [294, 99] width 39 height 10
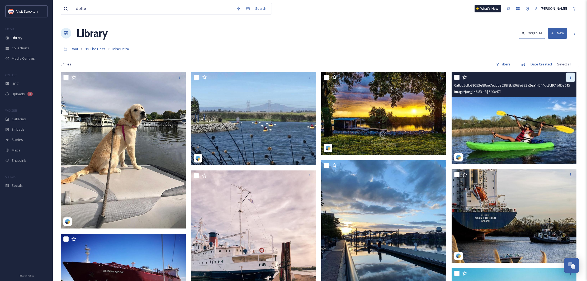
click at [571, 78] on icon at bounding box center [570, 77] width 4 height 4
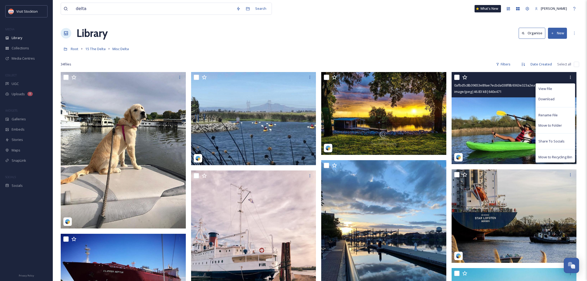
click at [548, 98] on span "Download" at bounding box center [546, 99] width 16 height 5
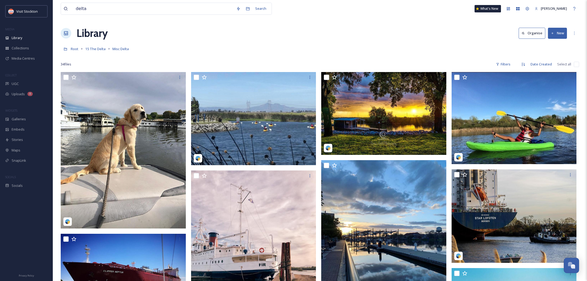
scroll to position [9, 0]
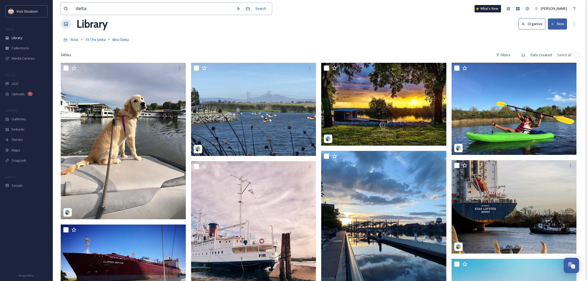
click at [103, 8] on input "delta" at bounding box center [153, 9] width 160 height 12
type input "d"
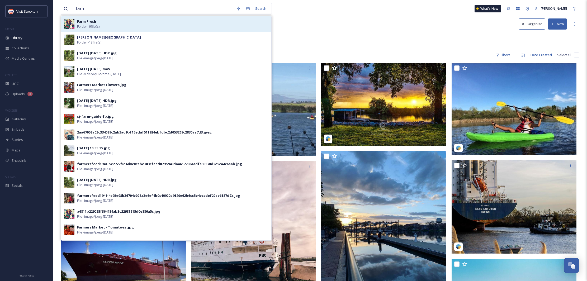
click at [89, 21] on strong "Farm Fresh" at bounding box center [86, 21] width 19 height 5
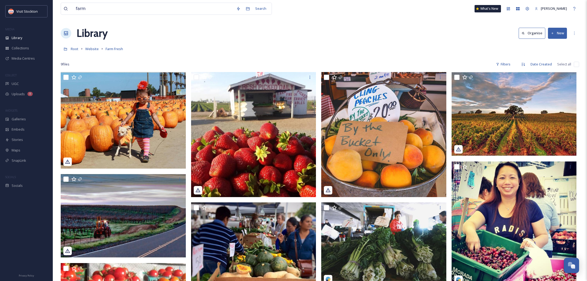
scroll to position [4, 0]
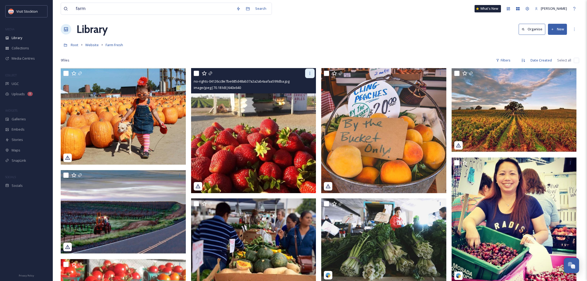
click at [311, 78] on div "no-rights-04126cc8e7be685d48ab37a2a2ab4aafaa599dba.jpg" at bounding box center [254, 81] width 121 height 6
click at [311, 75] on icon at bounding box center [310, 73] width 4 height 4
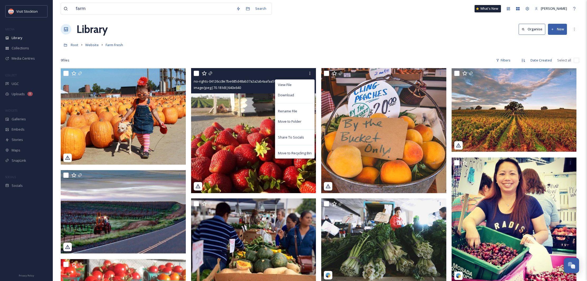
click at [295, 92] on div "Download" at bounding box center [294, 95] width 39 height 10
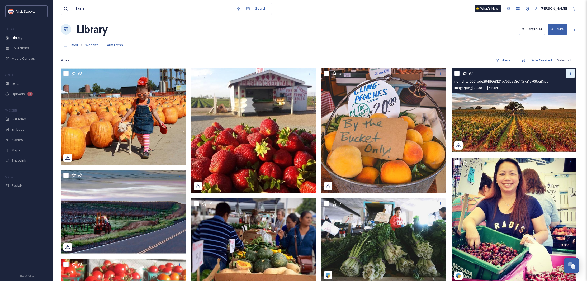
click at [575, 76] on div at bounding box center [571, 74] width 10 height 10
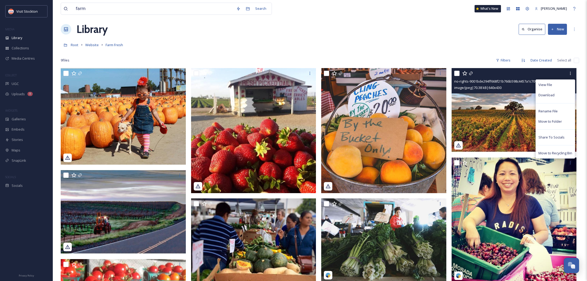
click at [557, 96] on div "Download" at bounding box center [555, 95] width 39 height 10
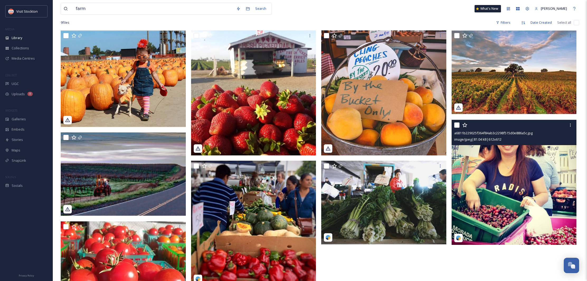
scroll to position [41, 0]
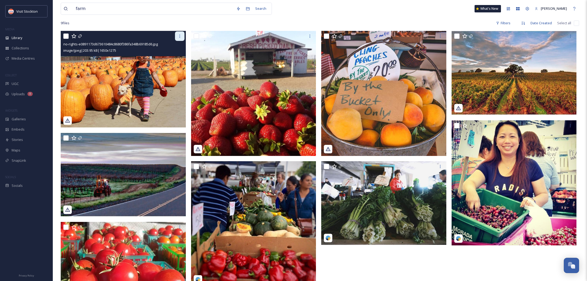
click at [181, 37] on icon at bounding box center [180, 36] width 4 height 4
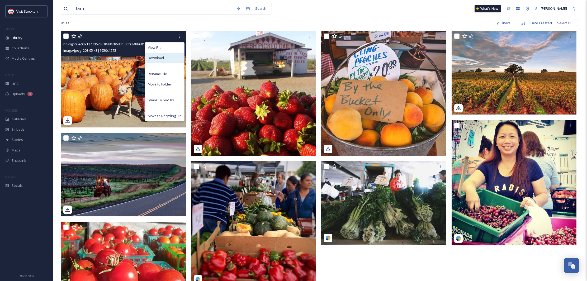
click at [157, 57] on span "Download" at bounding box center [156, 57] width 16 height 5
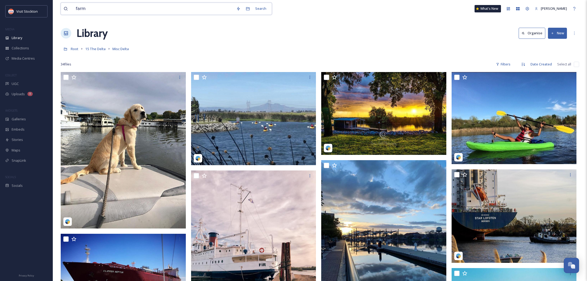
click at [101, 8] on input "farm" at bounding box center [153, 9] width 160 height 12
type input "farm"
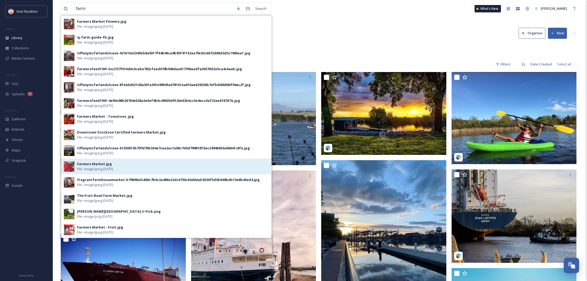
click at [94, 164] on div "Farmers Market.jpg" at bounding box center [94, 164] width 35 height 5
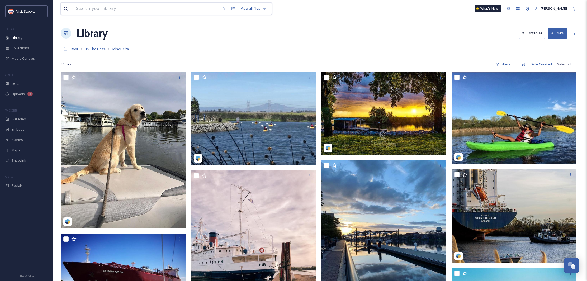
click at [124, 8] on input at bounding box center [146, 9] width 146 height 12
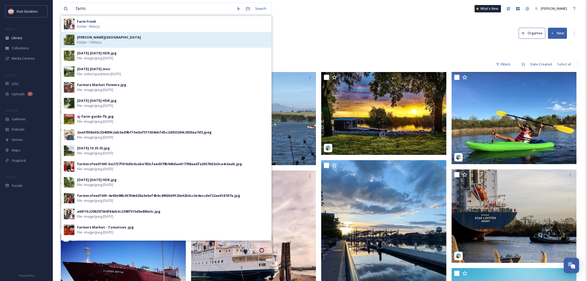
click at [95, 38] on strong "[PERSON_NAME][GEOGRAPHIC_DATA]" at bounding box center [109, 37] width 64 height 5
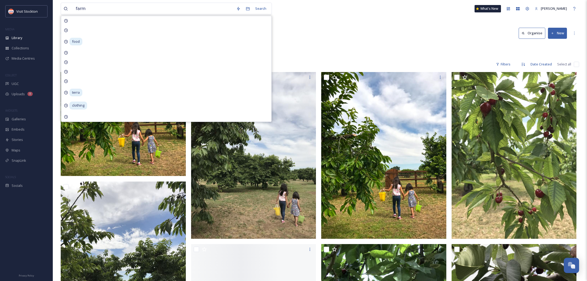
click at [355, 31] on div "Library Organise New" at bounding box center [320, 33] width 518 height 16
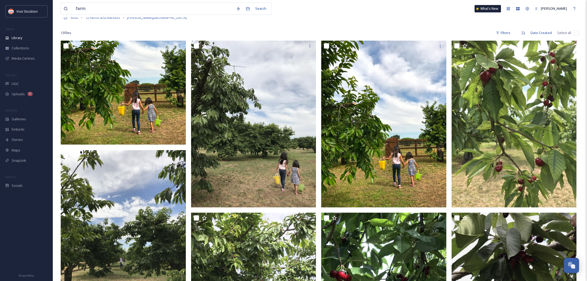
scroll to position [32, 0]
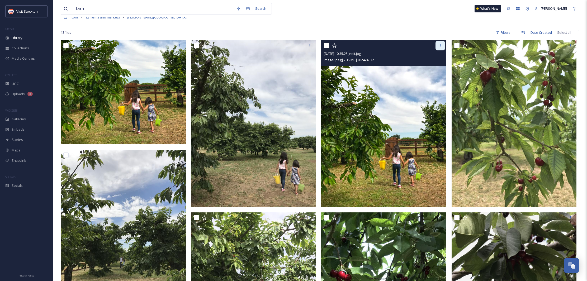
click at [441, 46] on icon at bounding box center [440, 46] width 4 height 4
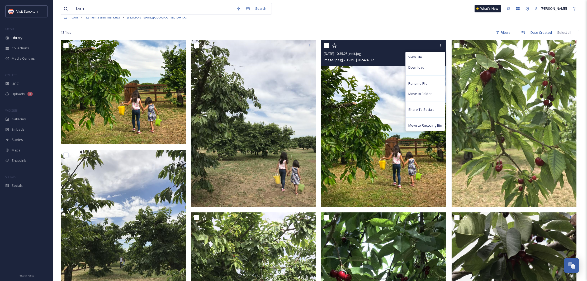
click at [421, 67] on span "Download" at bounding box center [416, 67] width 16 height 5
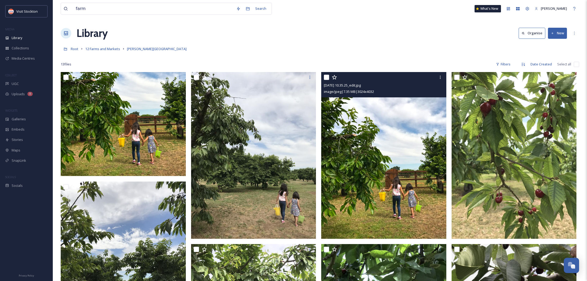
scroll to position [0, 0]
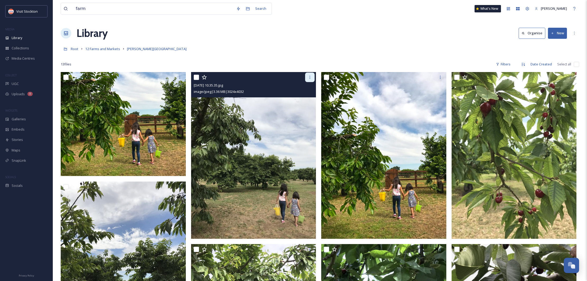
click at [310, 82] on div at bounding box center [310, 78] width 10 height 10
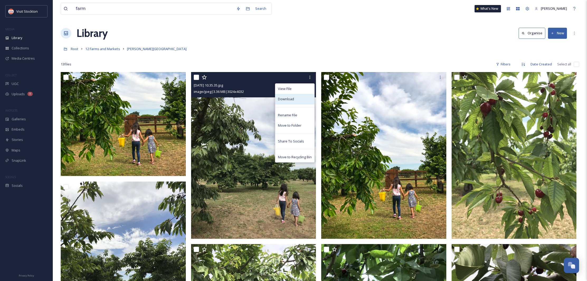
click at [294, 98] on div "Download" at bounding box center [294, 99] width 39 height 10
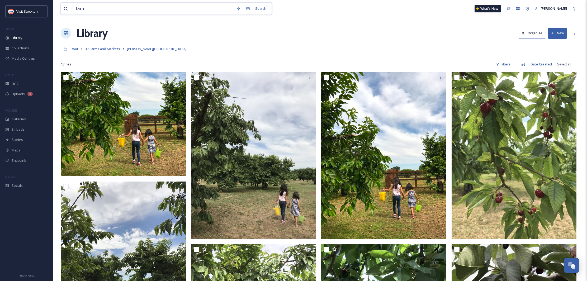
drag, startPoint x: 89, startPoint y: 8, endPoint x: 68, endPoint y: 7, distance: 21.4
click at [68, 7] on div "farm" at bounding box center [149, 9] width 170 height 12
type input "s"
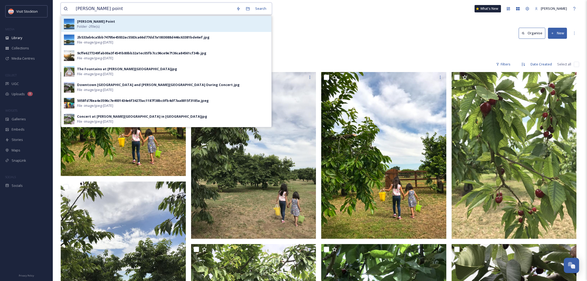
type input "[PERSON_NAME] point"
click at [88, 21] on strong "[PERSON_NAME] Point" at bounding box center [96, 21] width 38 height 5
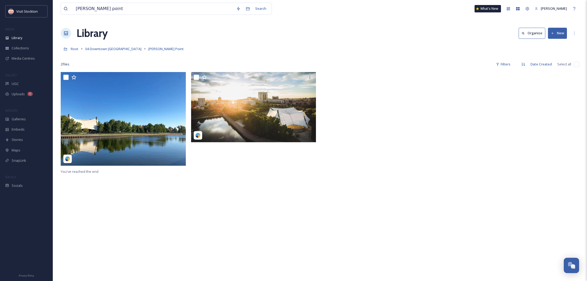
scroll to position [1, 0]
